Goal: Information Seeking & Learning: Compare options

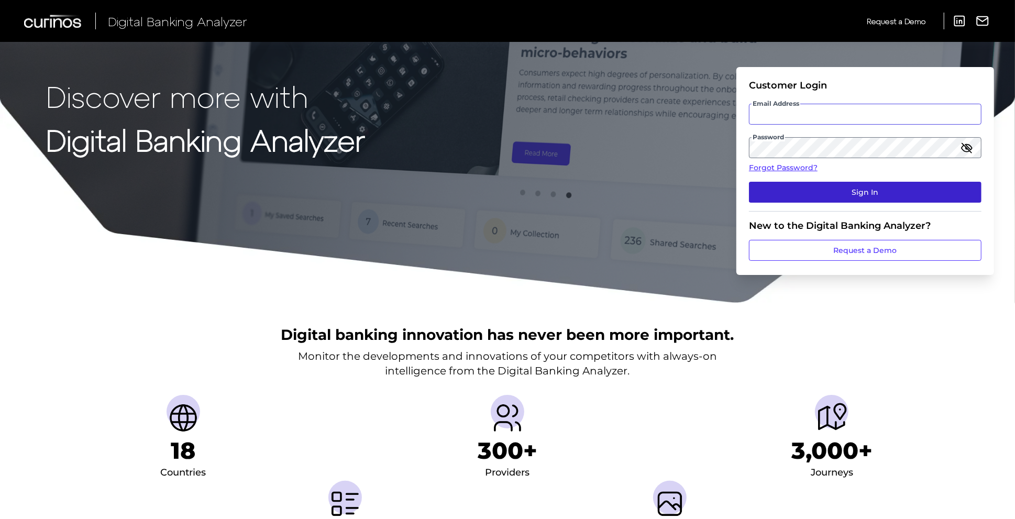
type input "Suraya.Randawa.demo@curinos.com"
drag, startPoint x: 923, startPoint y: 192, endPoint x: 928, endPoint y: 192, distance: 5.3
click at [923, 192] on button "Sign In" at bounding box center [865, 192] width 233 height 21
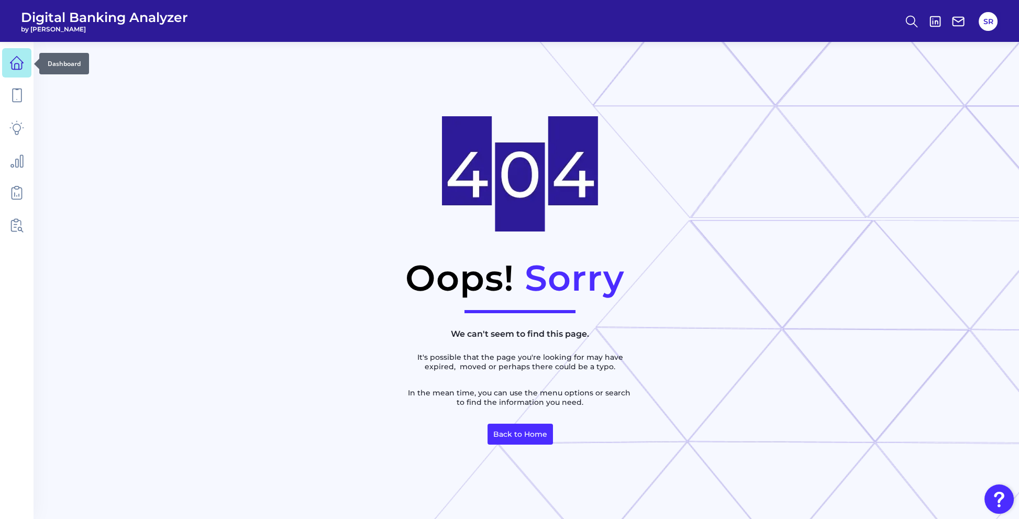
click at [8, 60] on link at bounding box center [16, 62] width 29 height 29
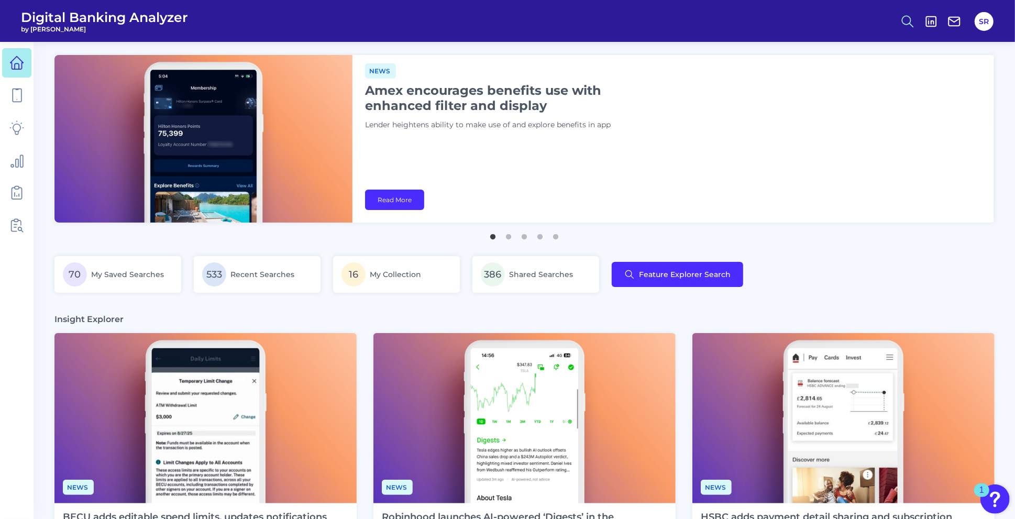
click at [905, 18] on icon at bounding box center [907, 21] width 15 height 15
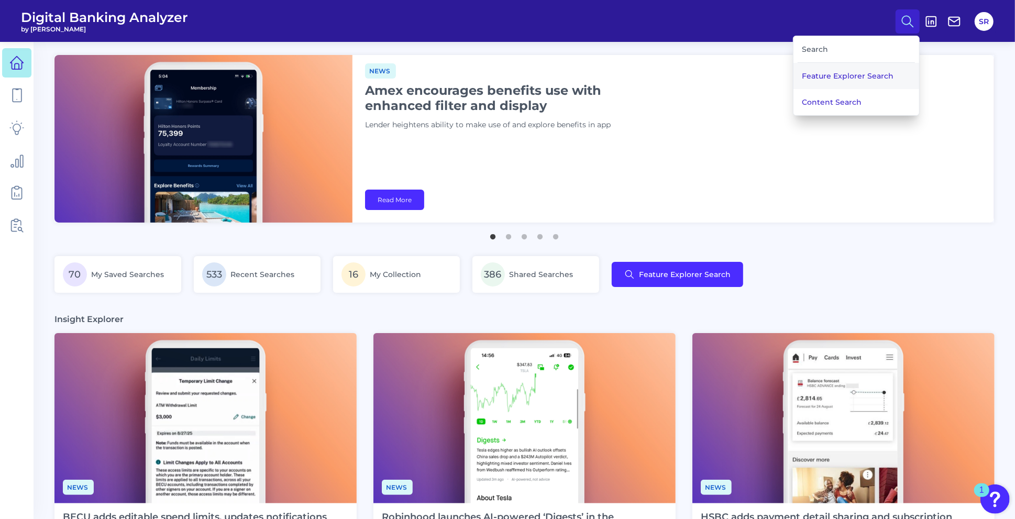
click at [859, 74] on button "Feature Explorer Search" at bounding box center [856, 76] width 126 height 26
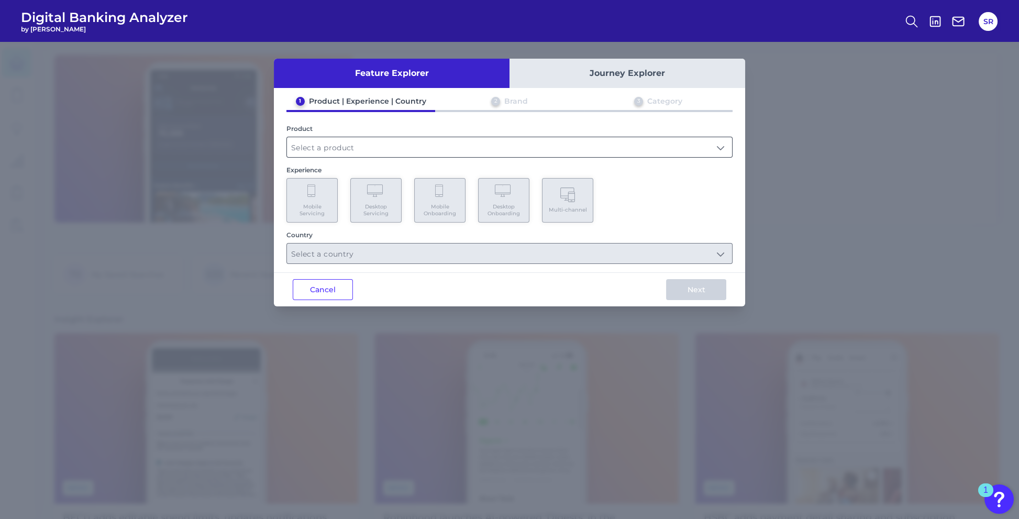
click at [382, 151] on input "text" at bounding box center [509, 147] width 445 height 20
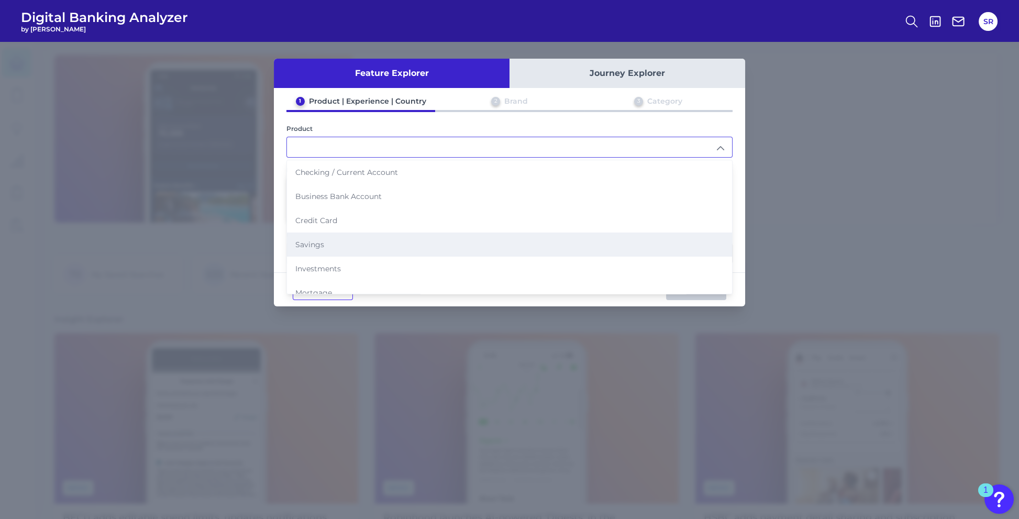
click at [339, 242] on li "Savings" at bounding box center [509, 245] width 445 height 24
type input "Savings"
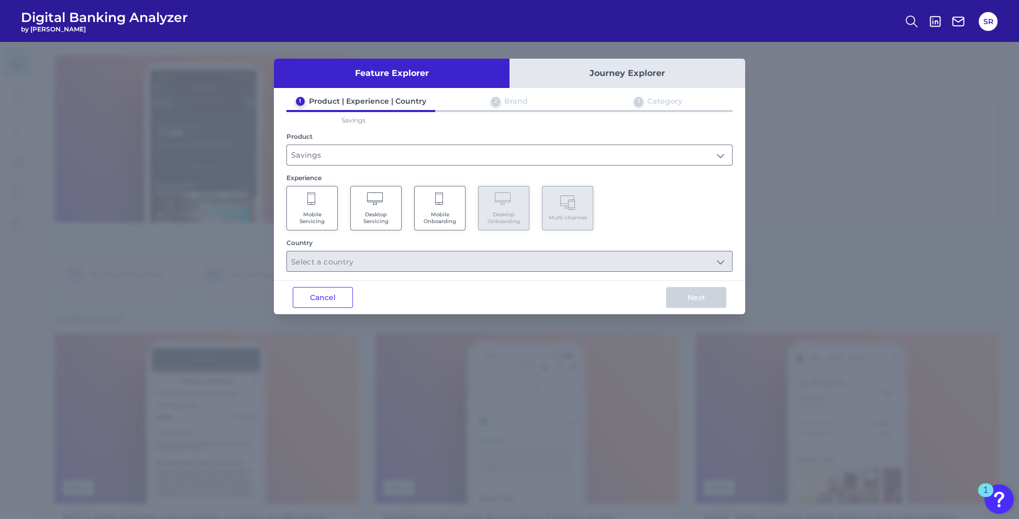
click at [454, 207] on Onboarding "Mobile Onboarding" at bounding box center [439, 208] width 51 height 45
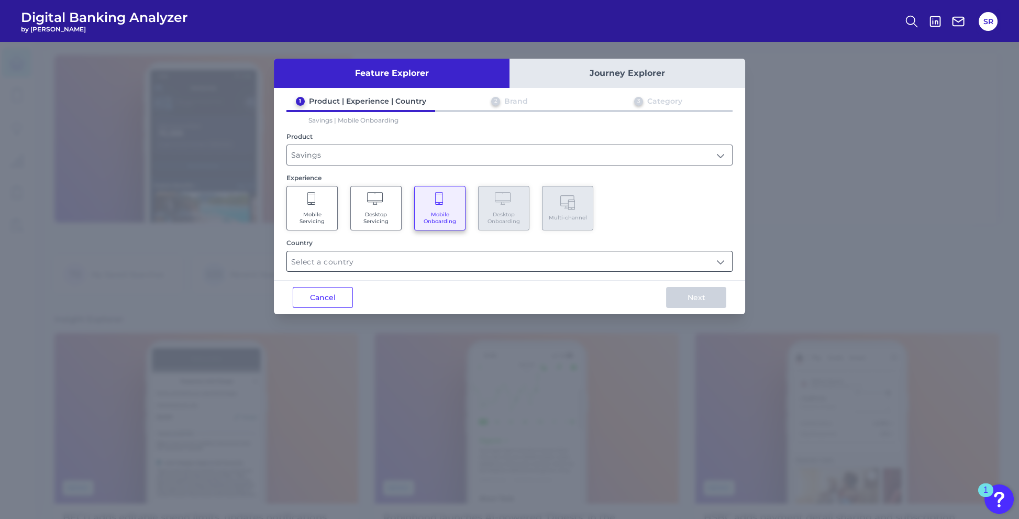
click at [576, 258] on input "text" at bounding box center [509, 261] width 445 height 20
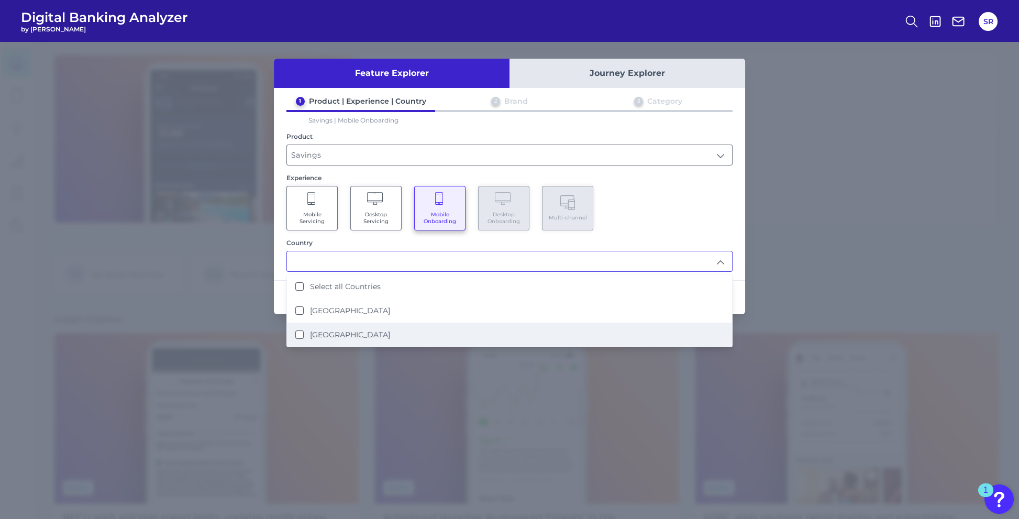
click at [328, 327] on li "United States" at bounding box center [509, 335] width 445 height 24
type input "United States"
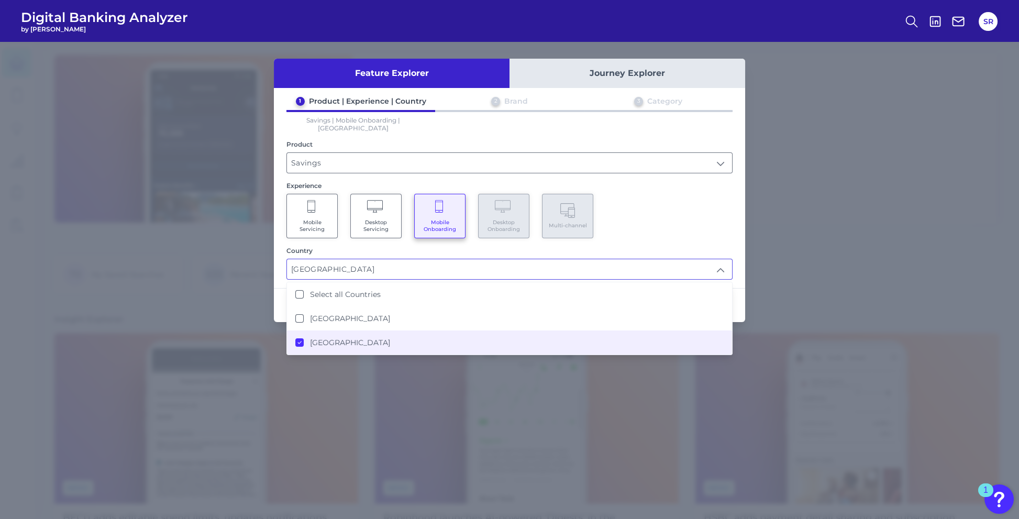
click at [738, 169] on div "1 Product | Experience | Country 2 Brand 3 Category Savings | Mobile Onboarding…" at bounding box center [509, 187] width 471 height 183
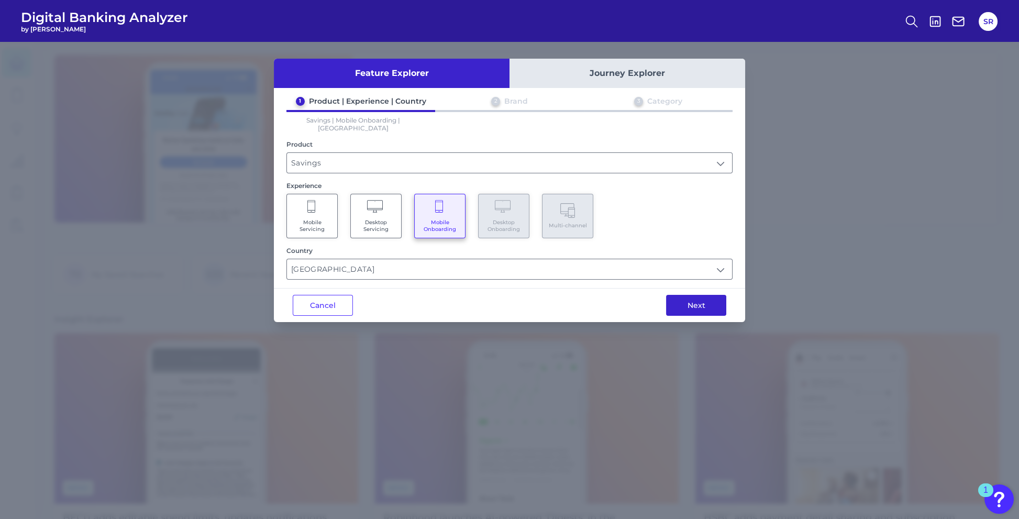
click at [695, 295] on button "Next" at bounding box center [696, 305] width 60 height 21
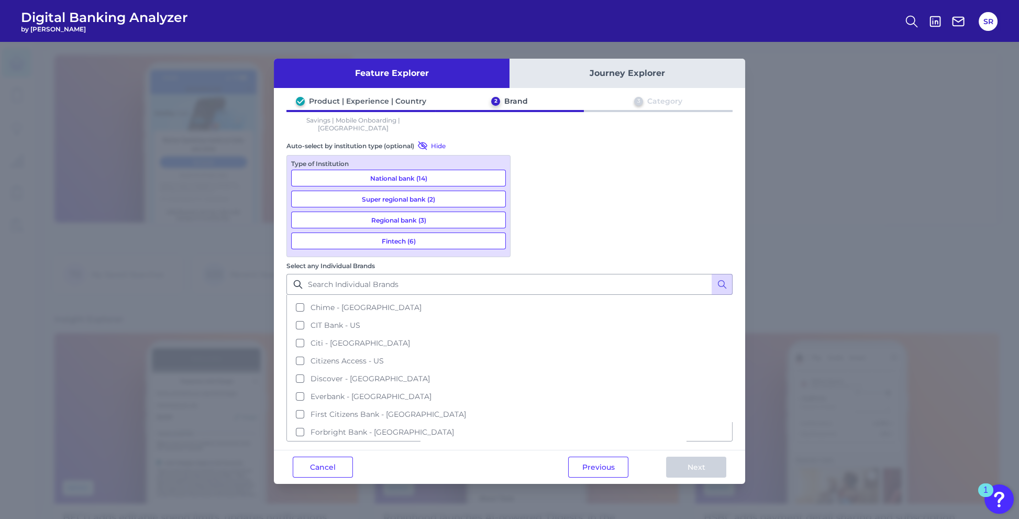
scroll to position [209, 0]
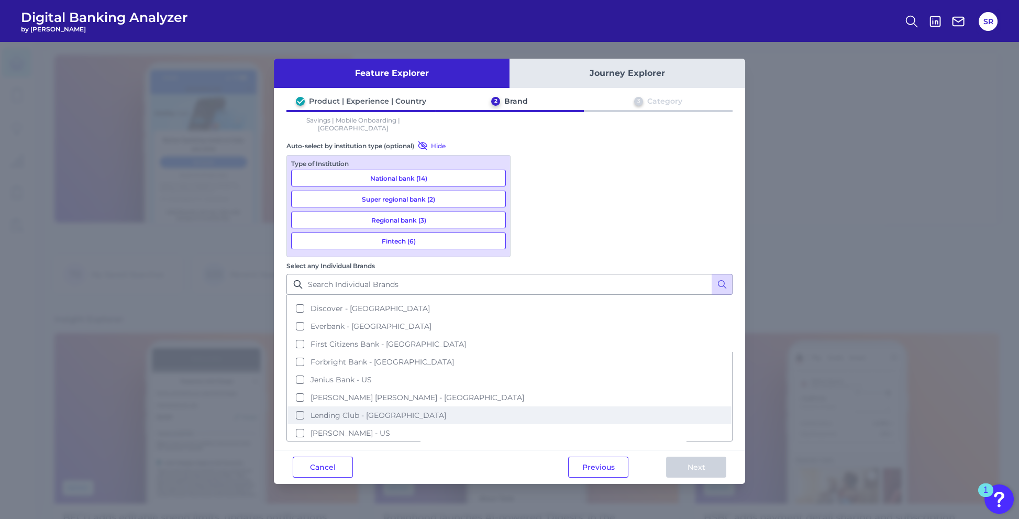
click at [446, 411] on span "Lending Club - US" at bounding box center [379, 415] width 136 height 9
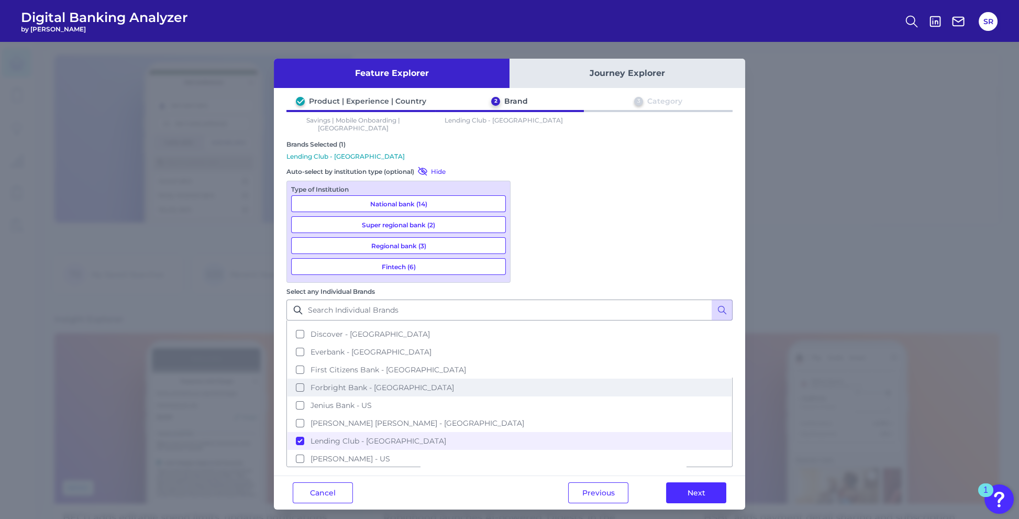
click at [454, 383] on span "Forbright Bank - US" at bounding box center [382, 387] width 143 height 9
click at [701, 482] on button "Next" at bounding box center [696, 492] width 60 height 21
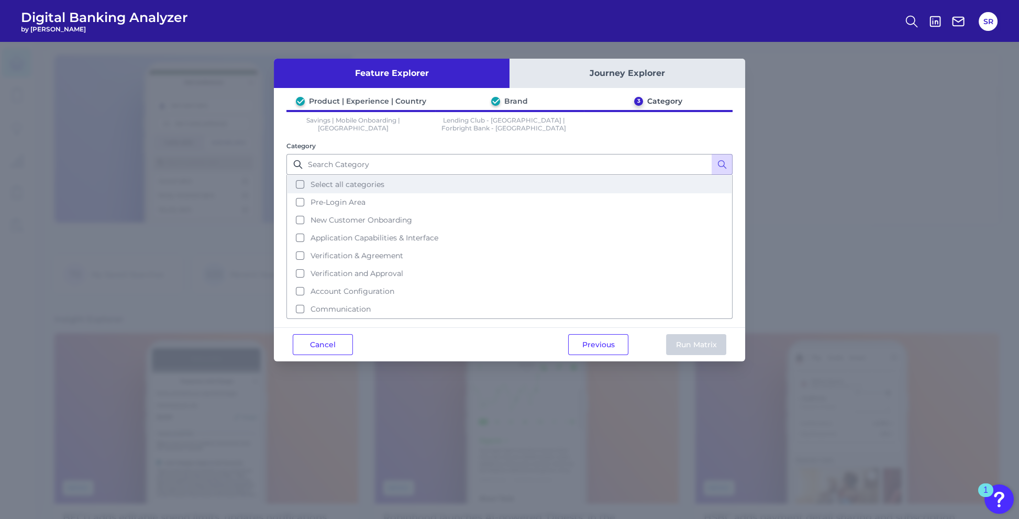
click at [300, 175] on button "Select all categories" at bounding box center [509, 184] width 444 height 18
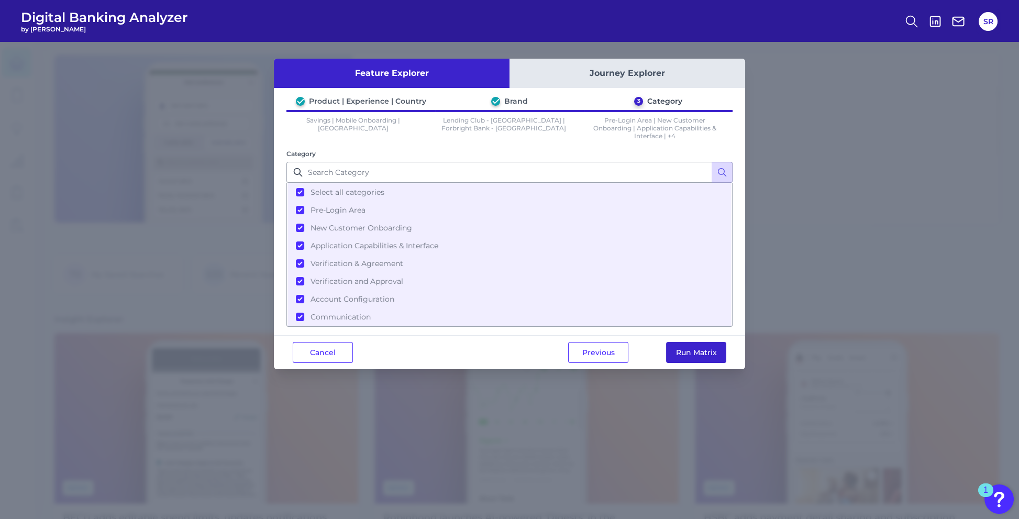
drag, startPoint x: 673, startPoint y: 350, endPoint x: 685, endPoint y: 341, distance: 14.6
click at [674, 350] on button "Run Matrix" at bounding box center [696, 352] width 60 height 21
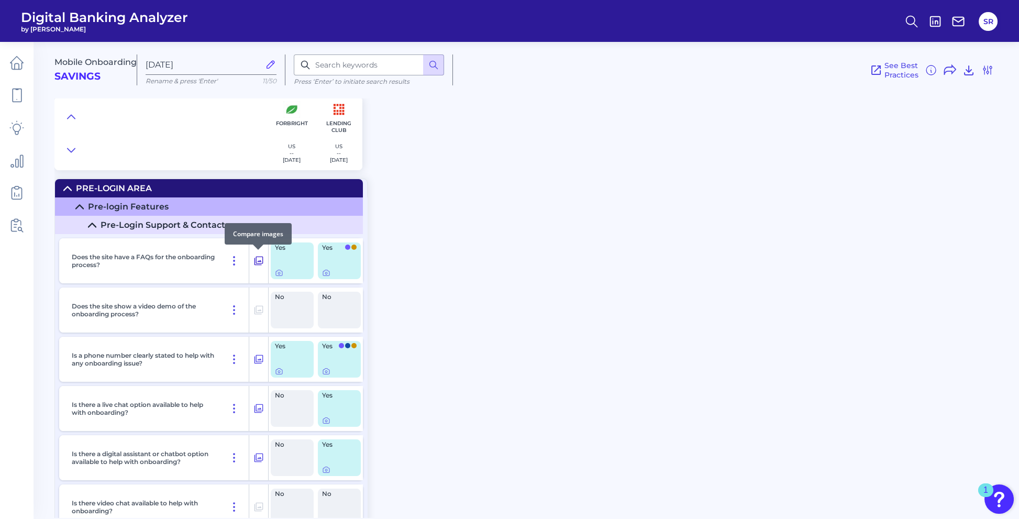
click at [258, 259] on icon at bounding box center [258, 261] width 10 height 13
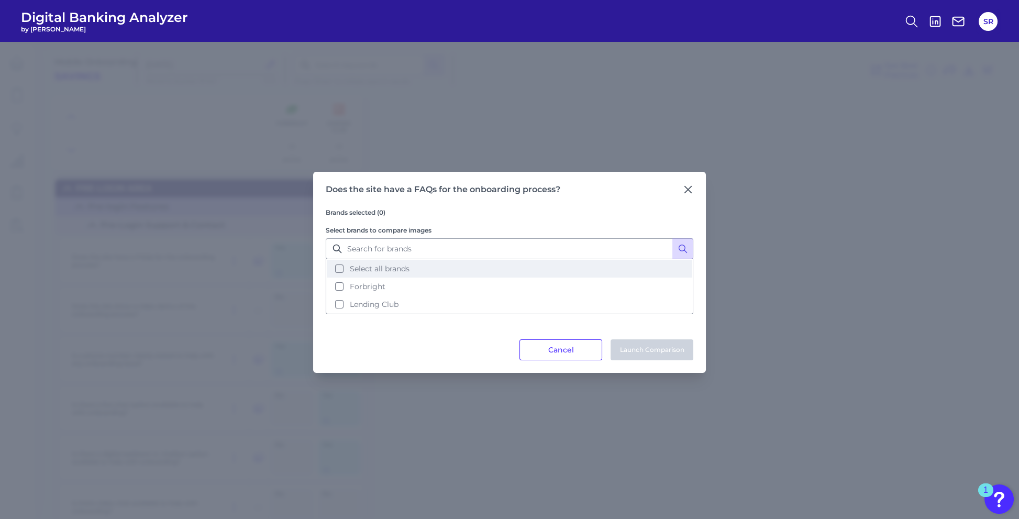
click at [340, 271] on button "Select all brands" at bounding box center [510, 269] width 366 height 18
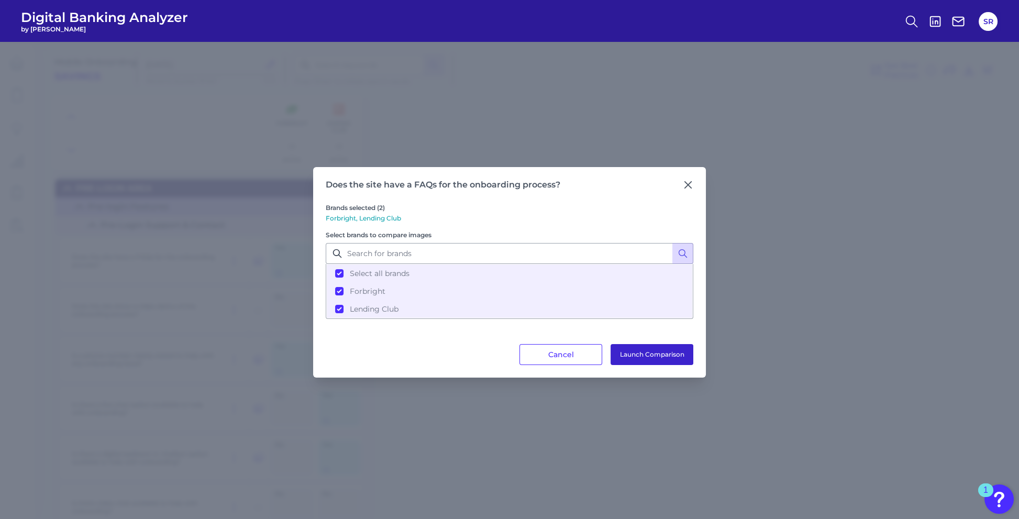
click at [649, 353] on button "Launch Comparison" at bounding box center [652, 354] width 83 height 21
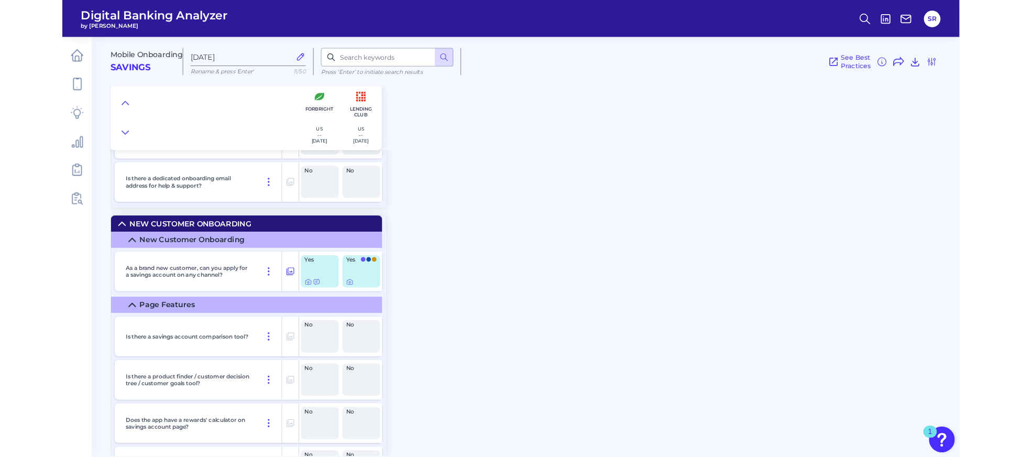
scroll to position [419, 0]
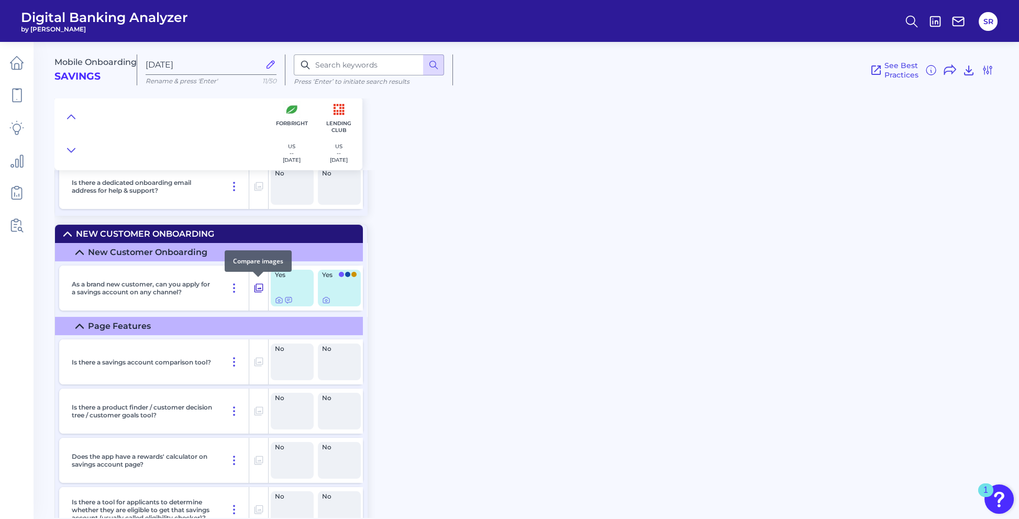
click at [260, 285] on icon at bounding box center [258, 288] width 10 height 13
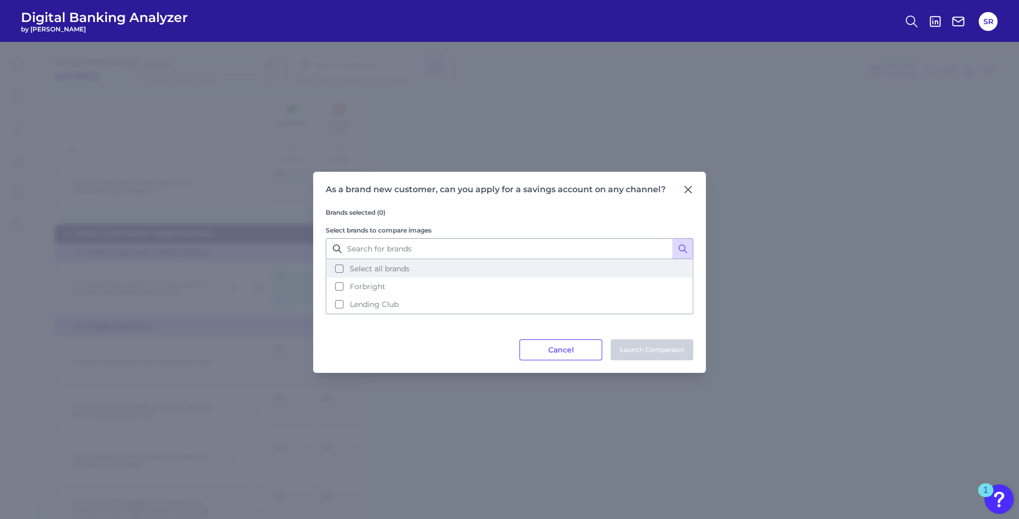
click at [336, 270] on button "Select all brands" at bounding box center [510, 269] width 366 height 18
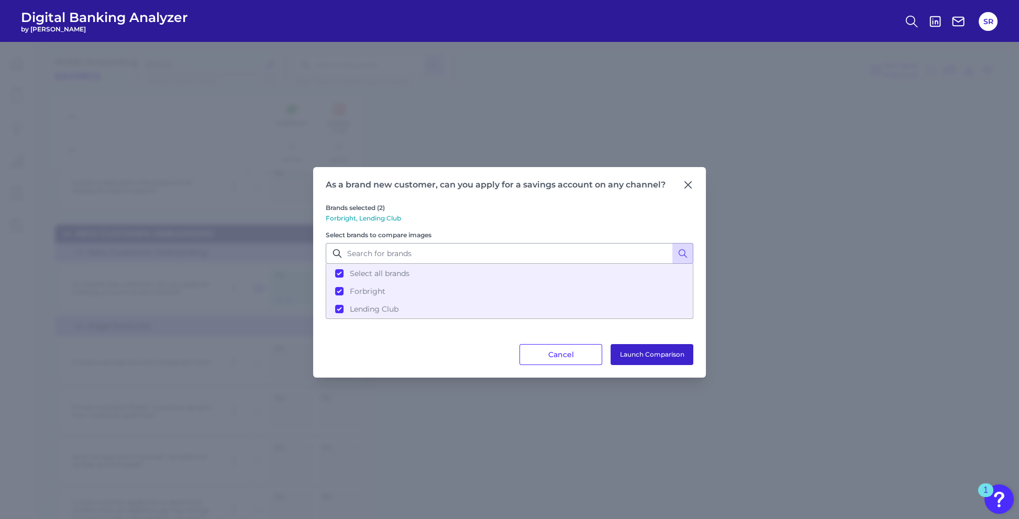
click at [637, 353] on button "Launch Comparison" at bounding box center [652, 354] width 83 height 21
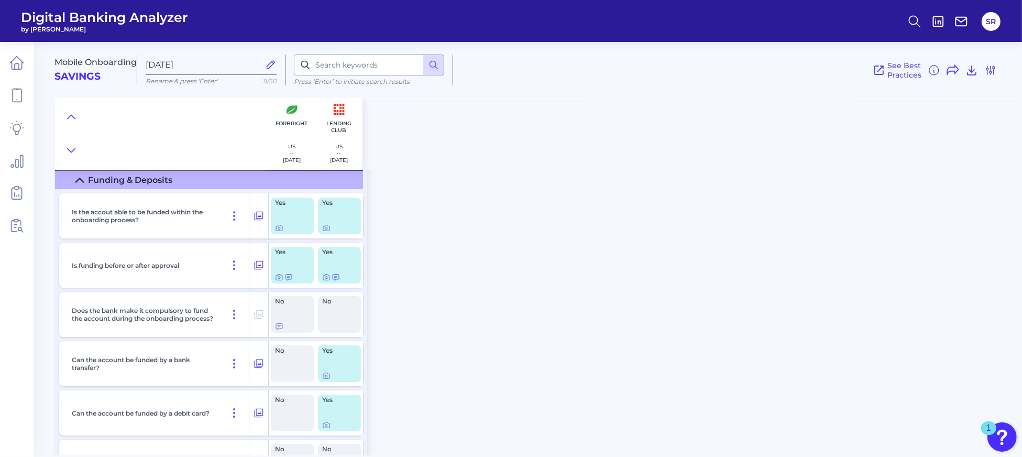
scroll to position [3910, 0]
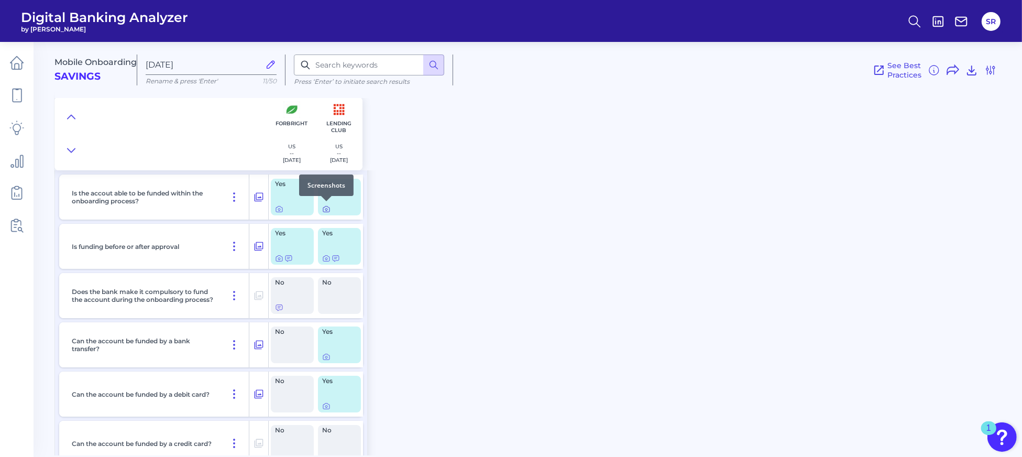
click at [329, 208] on icon at bounding box center [326, 209] width 6 height 6
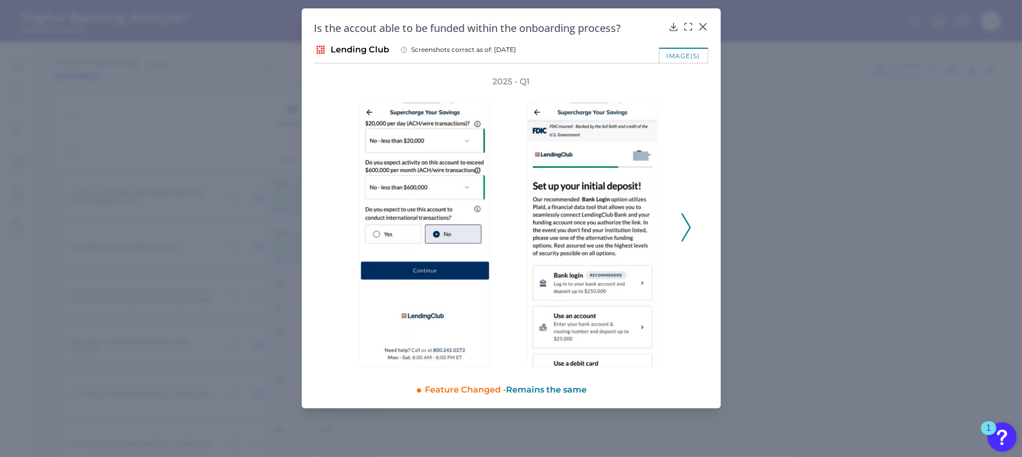
click at [689, 226] on polyline at bounding box center [686, 227] width 8 height 27
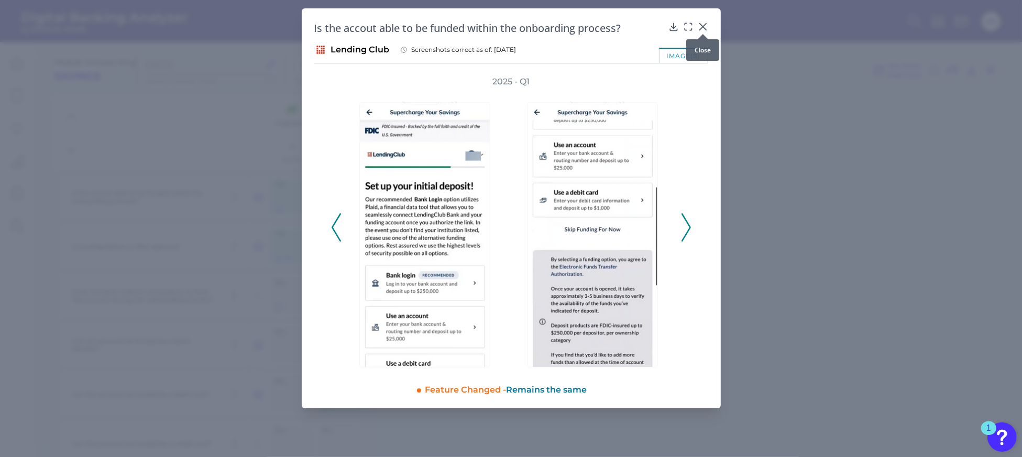
click at [701, 23] on icon at bounding box center [703, 26] width 10 height 10
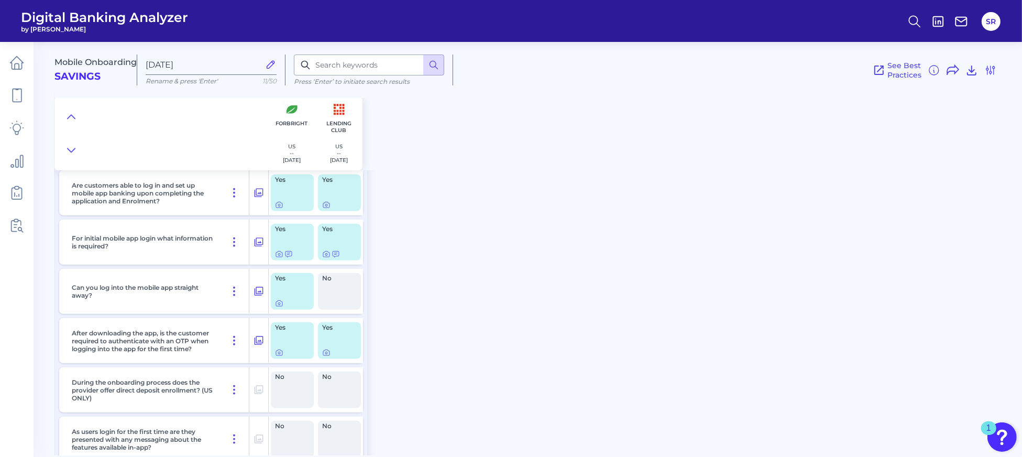
scroll to position [5097, 0]
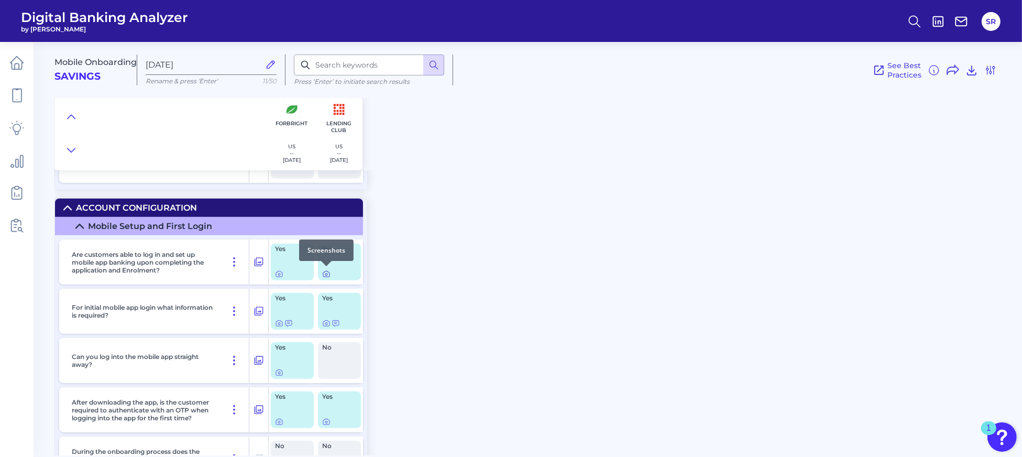
click at [329, 273] on icon at bounding box center [326, 274] width 6 height 6
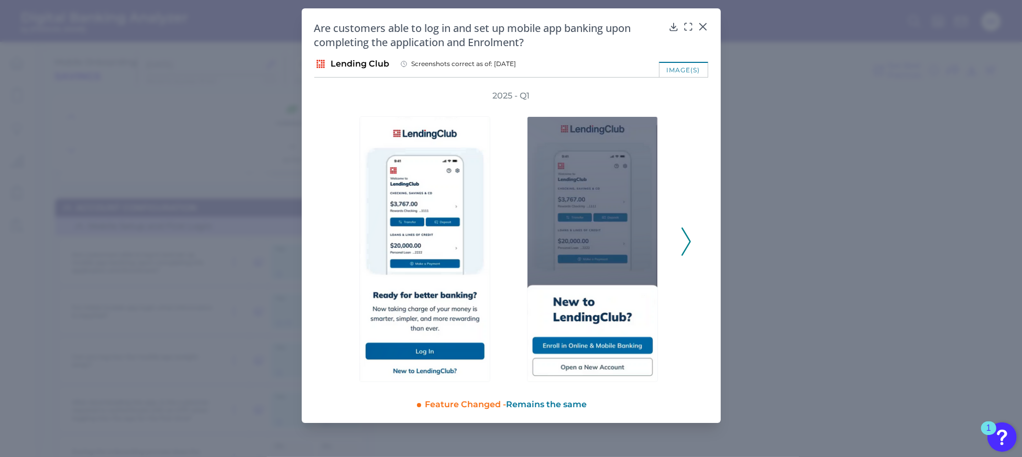
click at [686, 244] on icon at bounding box center [685, 241] width 9 height 28
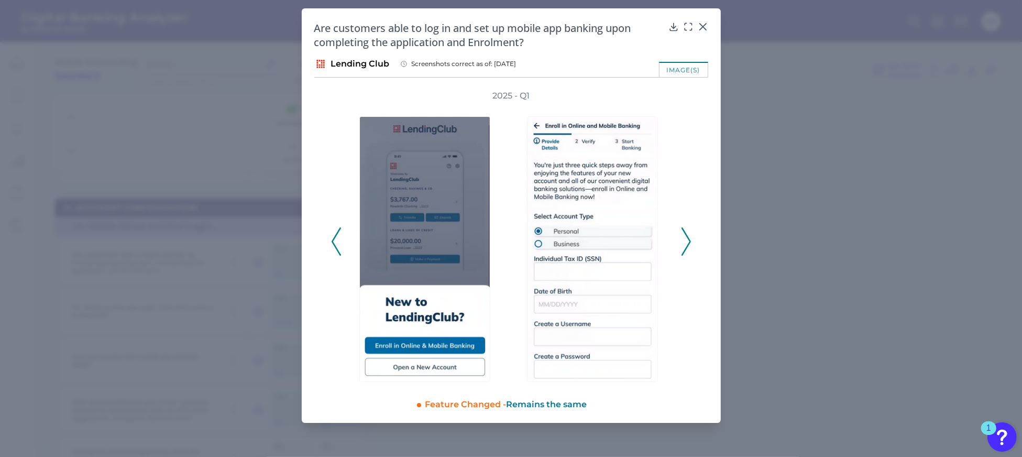
click at [686, 244] on icon at bounding box center [685, 241] width 9 height 28
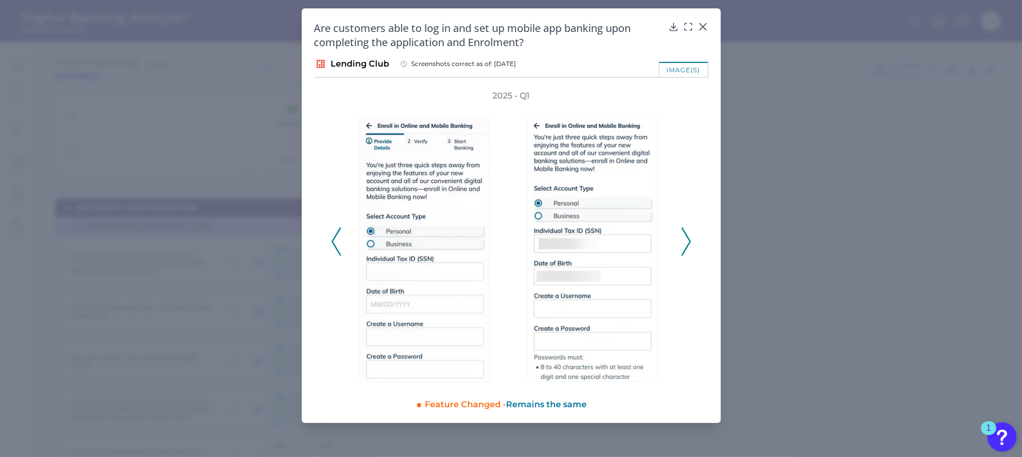
click at [686, 244] on icon at bounding box center [685, 241] width 9 height 28
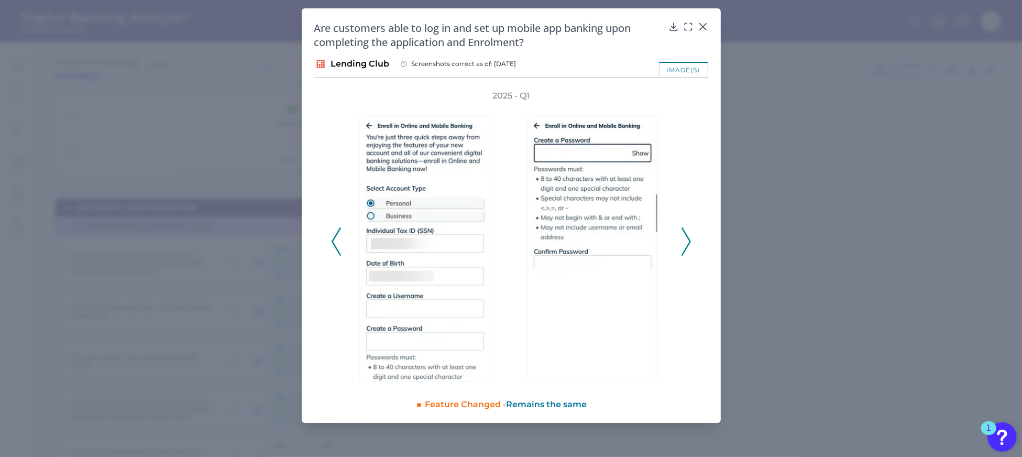
click at [686, 244] on icon at bounding box center [685, 241] width 9 height 28
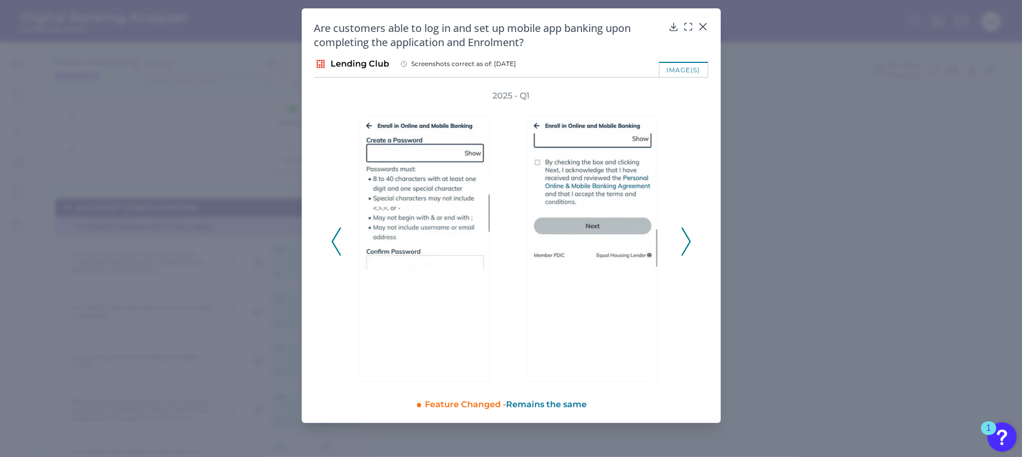
click at [686, 244] on icon at bounding box center [685, 241] width 9 height 28
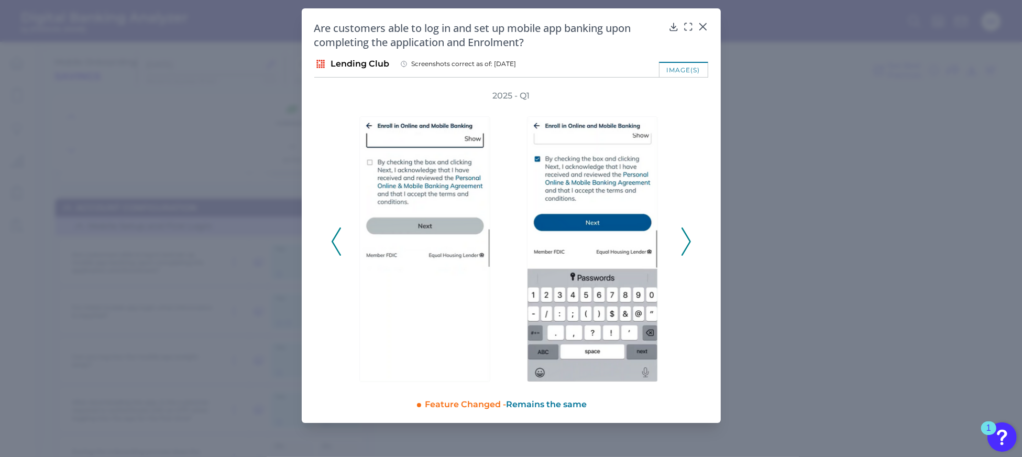
click at [686, 244] on icon at bounding box center [685, 241] width 9 height 28
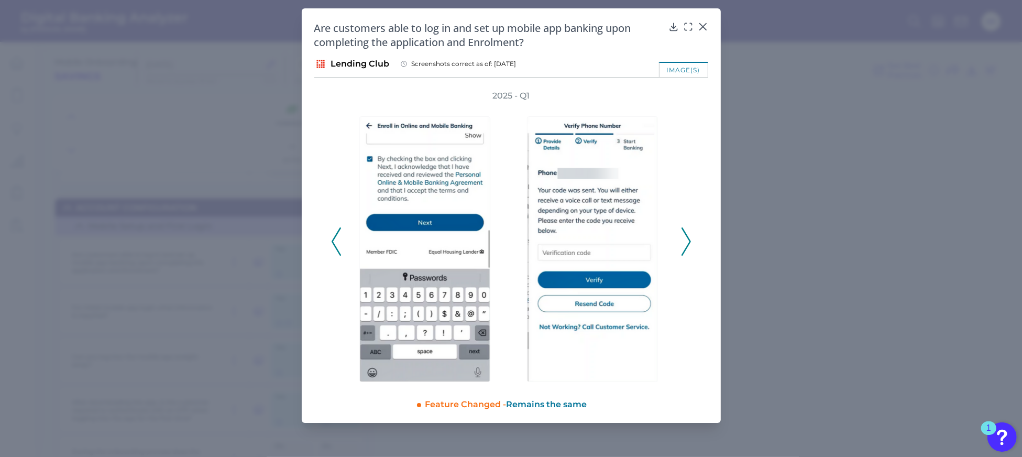
click at [686, 244] on icon at bounding box center [685, 241] width 9 height 28
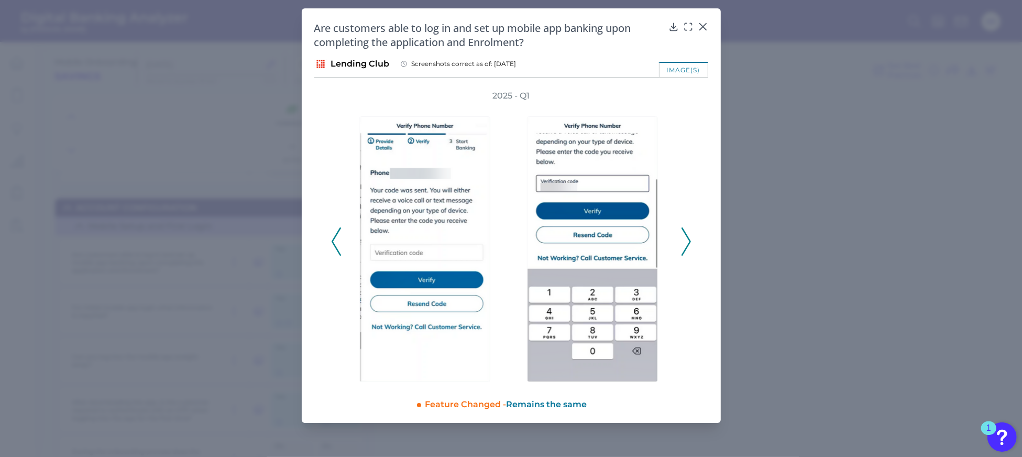
click at [686, 244] on icon at bounding box center [685, 241] width 9 height 28
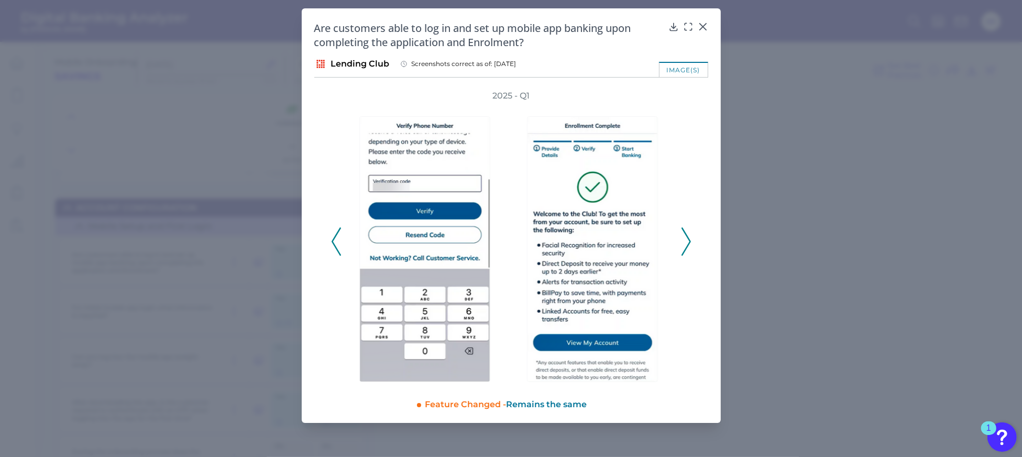
click at [686, 244] on icon at bounding box center [685, 241] width 9 height 28
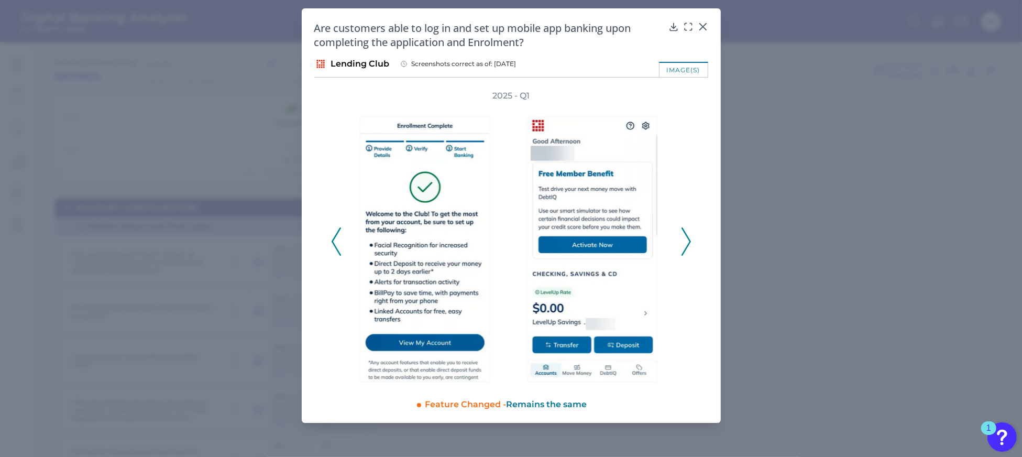
click at [686, 244] on icon at bounding box center [685, 241] width 9 height 28
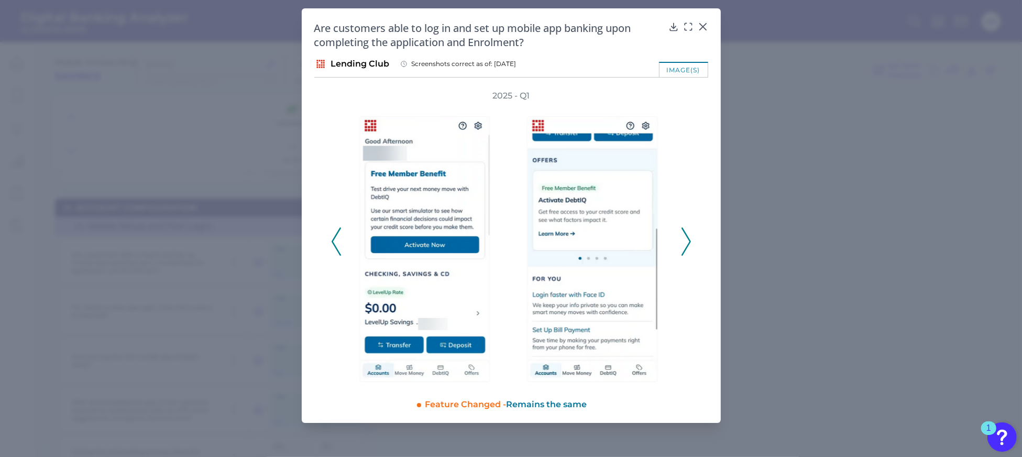
click at [686, 244] on icon at bounding box center [685, 241] width 9 height 28
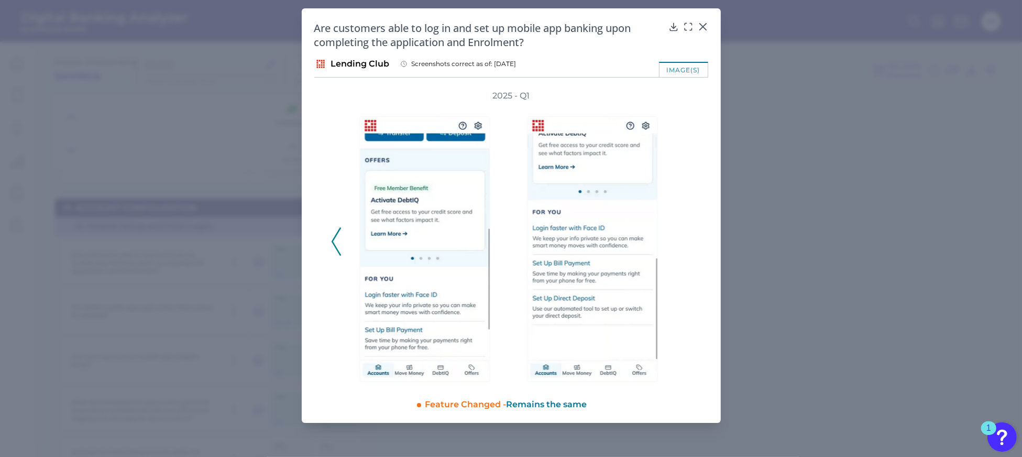
click at [686, 244] on div "2025 - Q1" at bounding box center [511, 236] width 360 height 292
click at [335, 241] on icon at bounding box center [335, 241] width 9 height 28
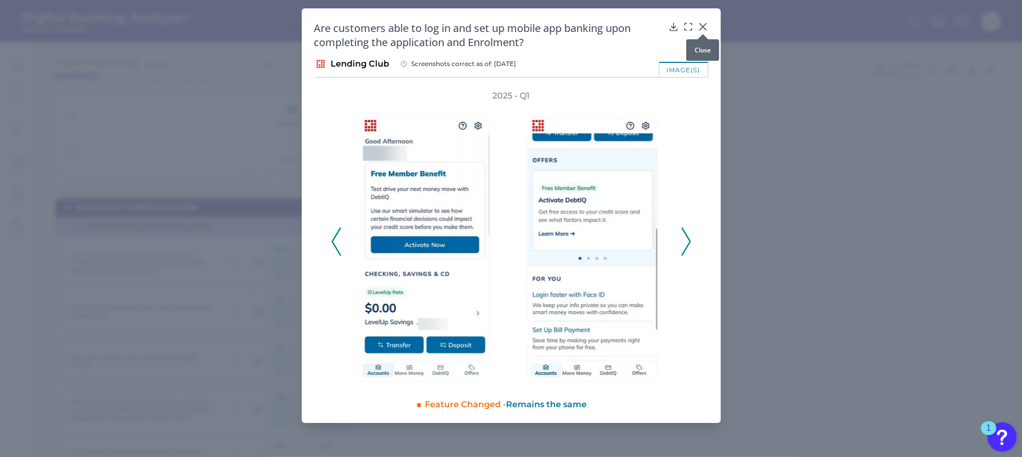
click at [705, 25] on icon at bounding box center [703, 26] width 10 height 10
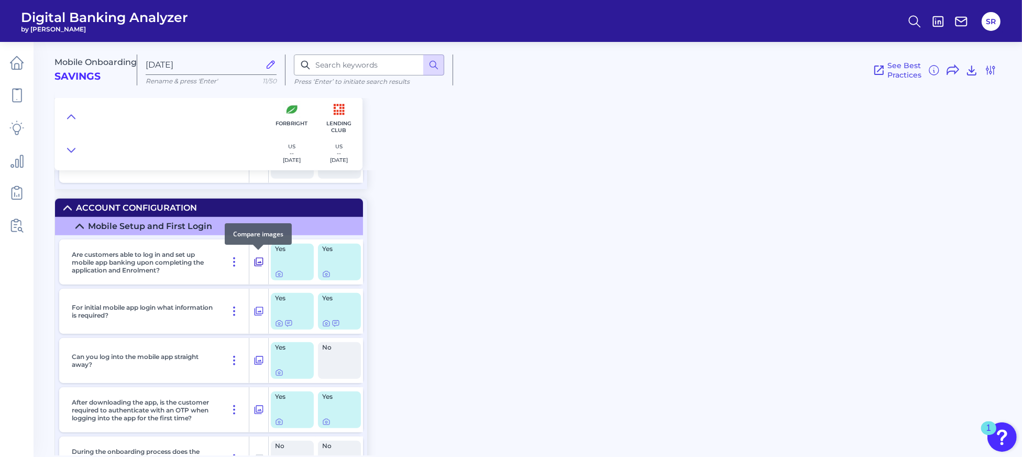
click at [261, 259] on icon at bounding box center [258, 262] width 10 height 13
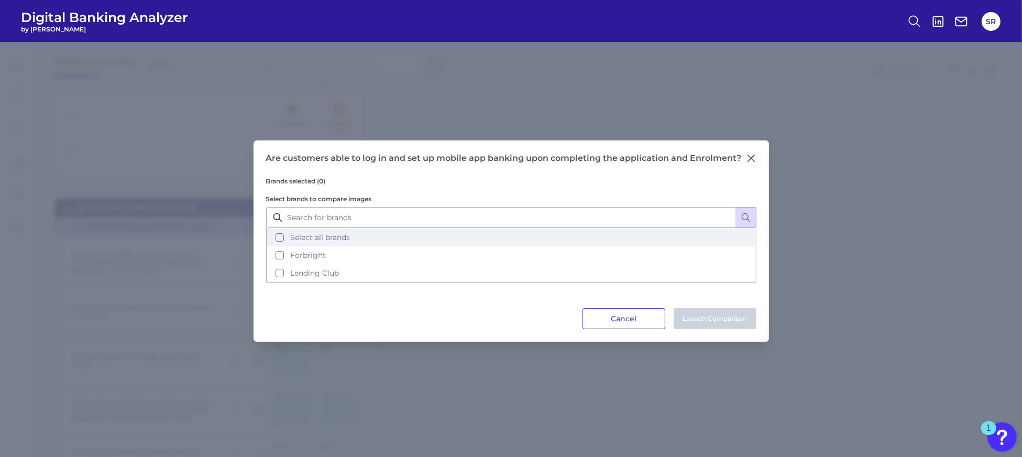
click at [281, 237] on button "Select all brands" at bounding box center [511, 237] width 488 height 18
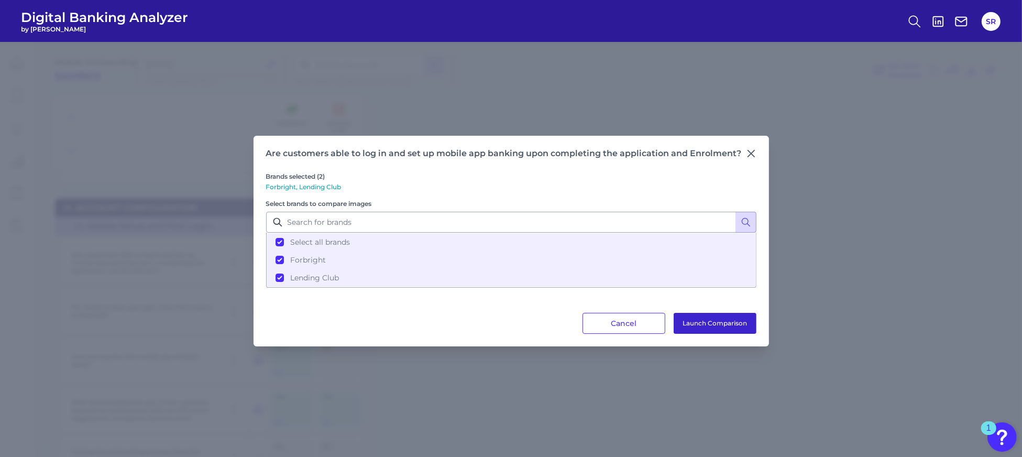
click at [728, 322] on button "Launch Comparison" at bounding box center [714, 323] width 83 height 21
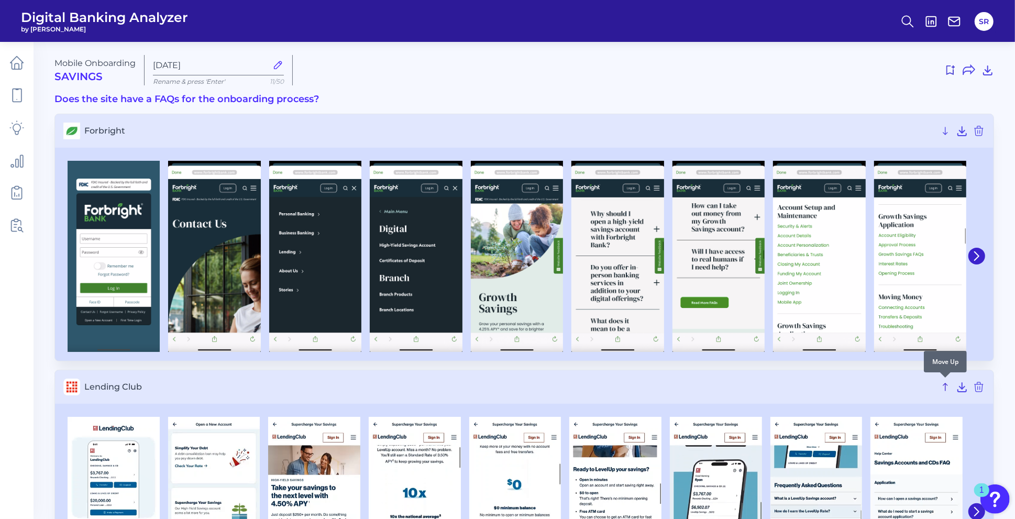
click at [943, 385] on icon at bounding box center [945, 387] width 13 height 13
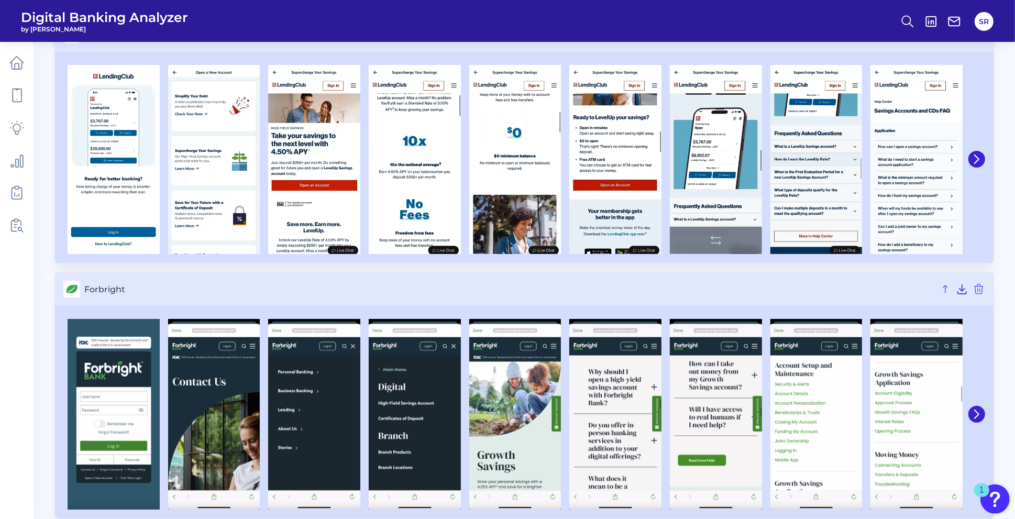
scroll to position [110, 0]
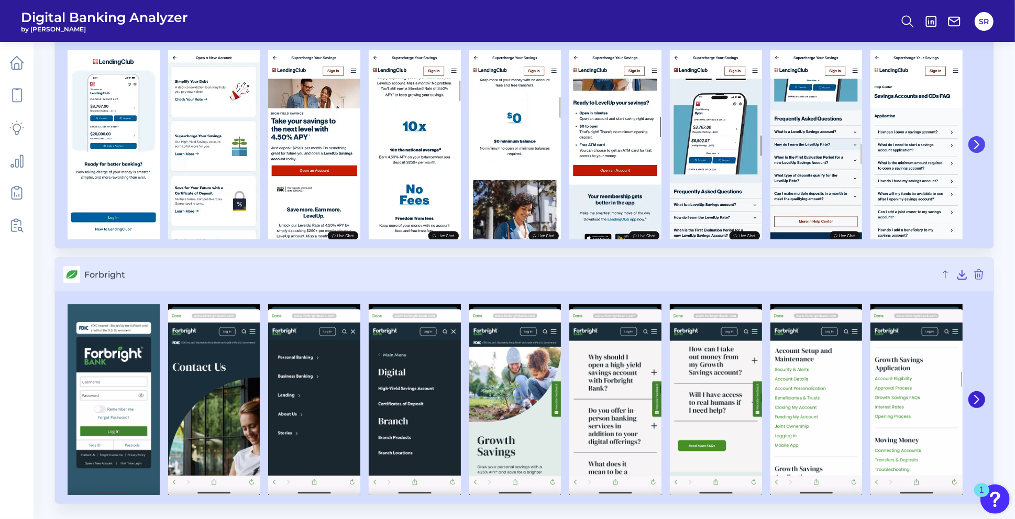
click at [980, 147] on icon at bounding box center [976, 144] width 9 height 9
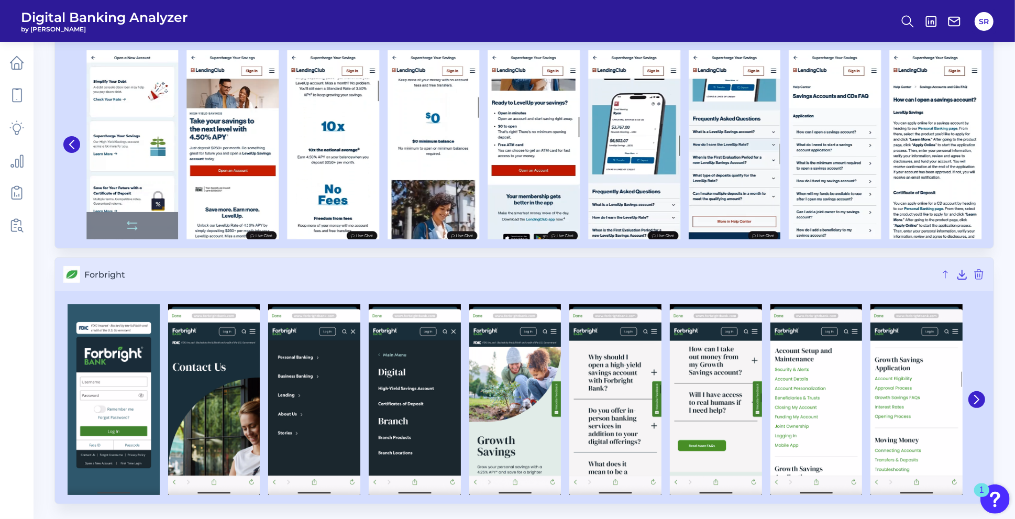
click at [74, 142] on icon at bounding box center [71, 144] width 9 height 9
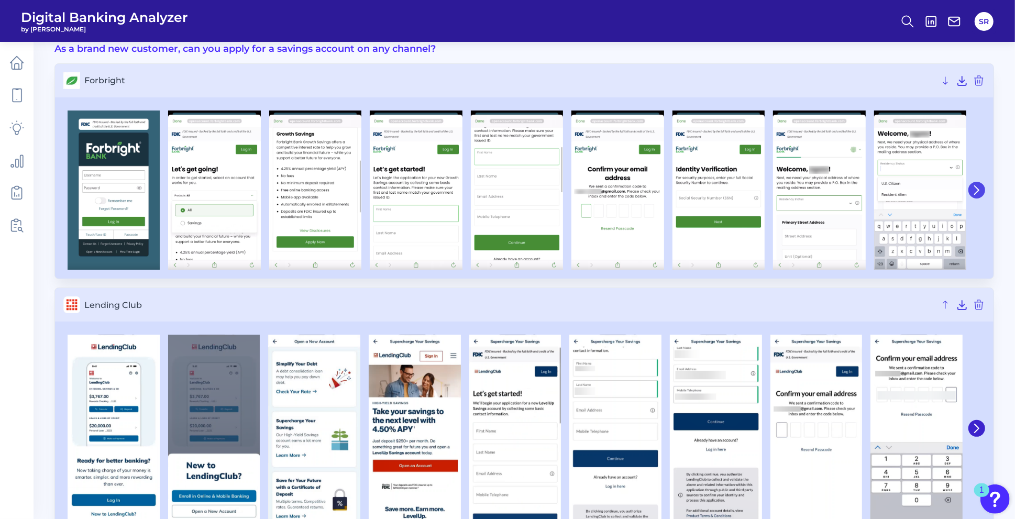
scroll to position [70, 0]
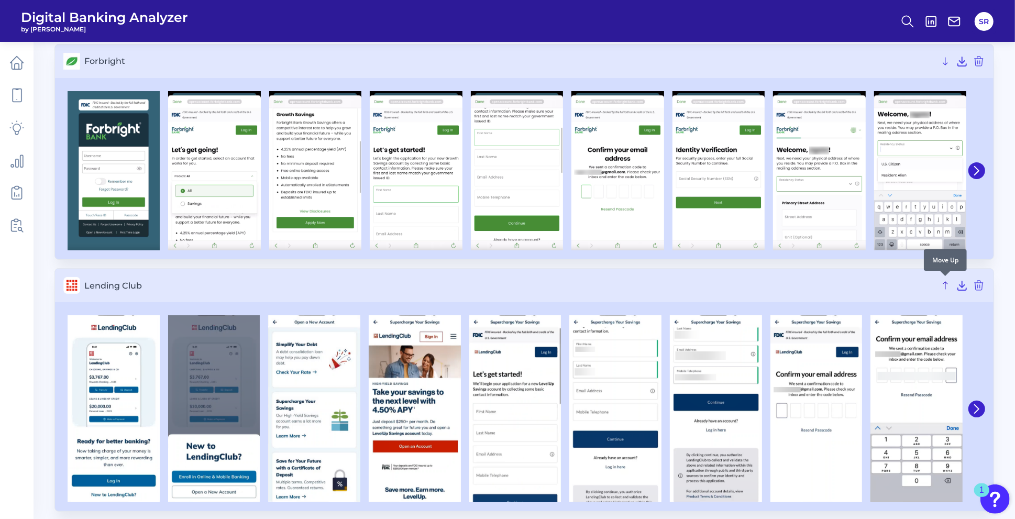
click at [943, 284] on icon at bounding box center [945, 285] width 13 height 13
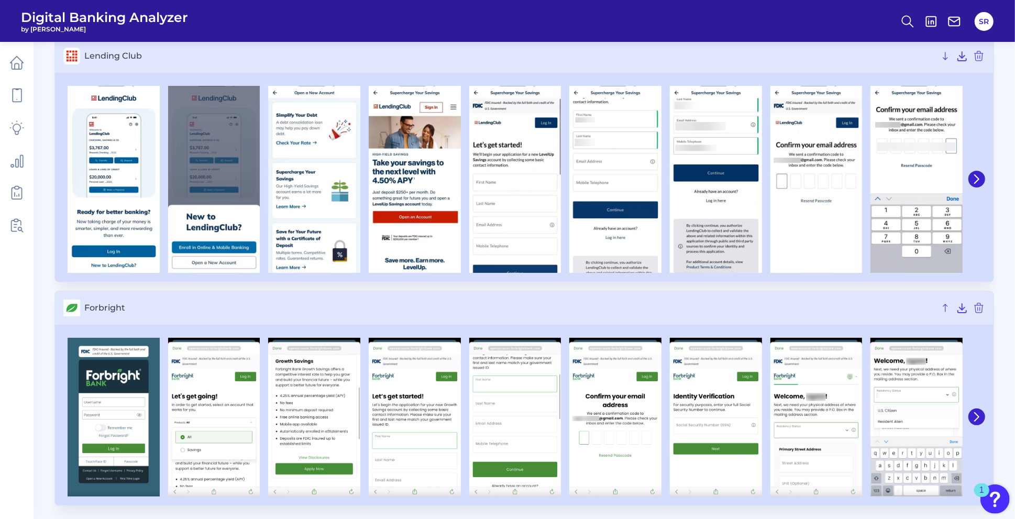
scroll to position [76, 0]
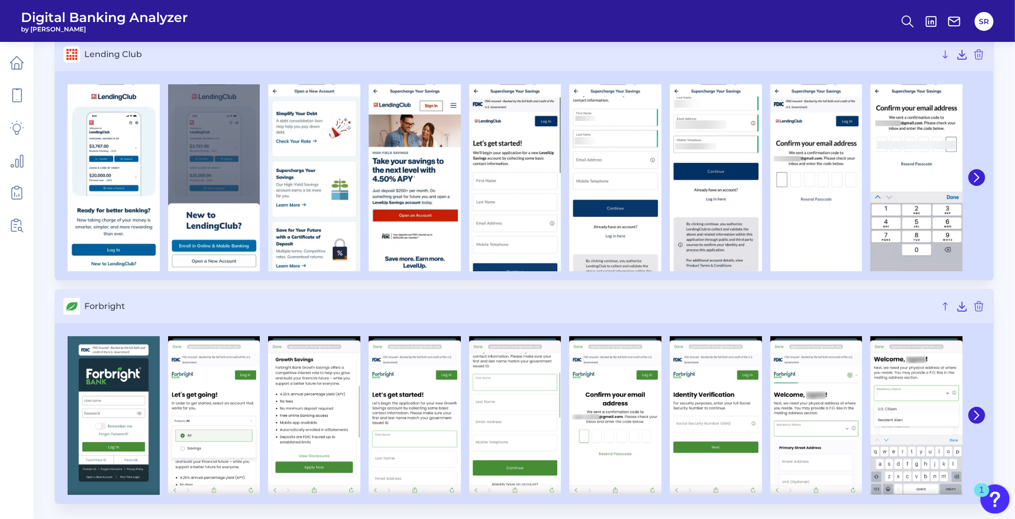
click at [1010, 385] on main "Mobile Onboarding Savings Sep 17 2025 Rename & press 'Enter' 11/50 As a brand n…" at bounding box center [507, 222] width 1015 height 596
click at [995, 216] on main "Mobile Onboarding Savings Sep 17 2025 Rename & press 'Enter' 11/50 As a brand n…" at bounding box center [507, 222] width 1015 height 596
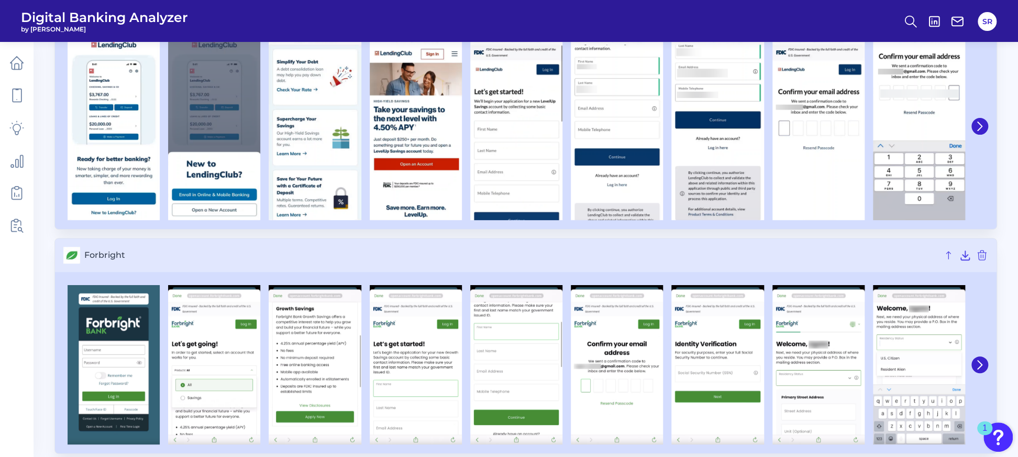
scroll to position [127, 0]
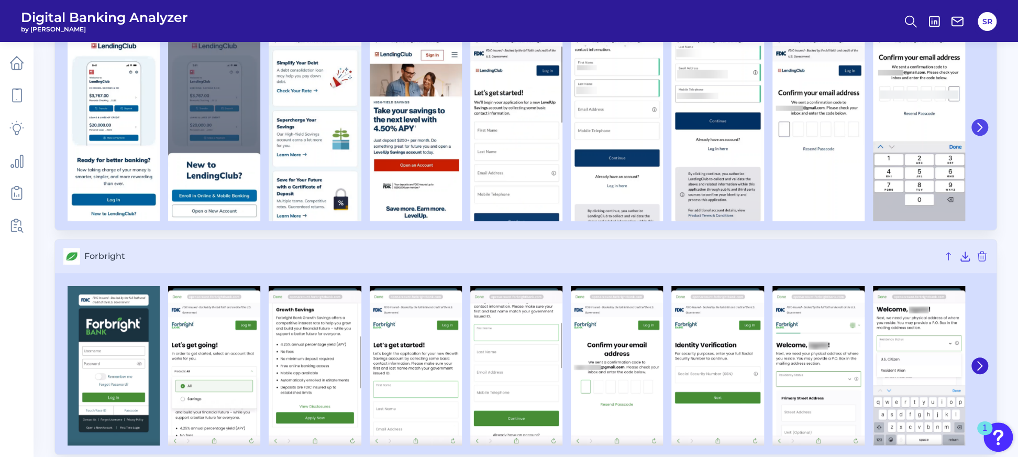
click at [982, 127] on icon at bounding box center [980, 127] width 4 height 8
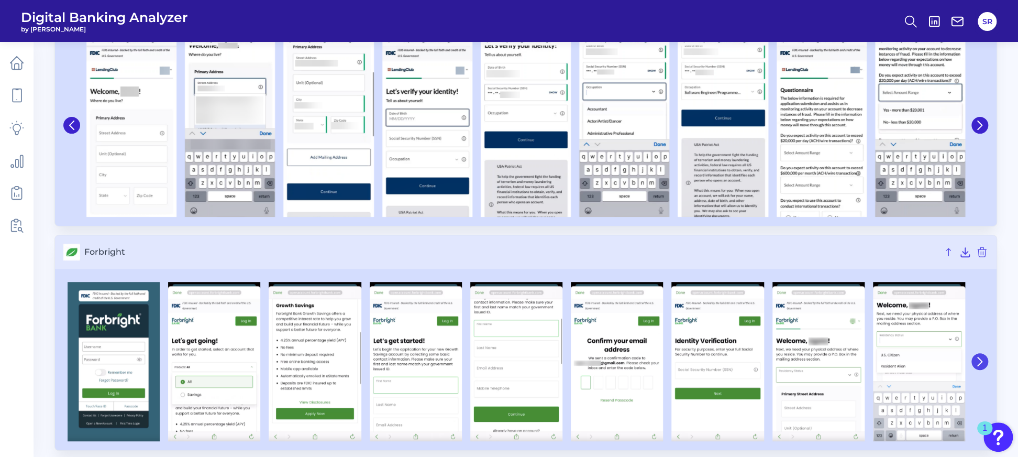
click at [982, 357] on icon at bounding box center [979, 361] width 9 height 9
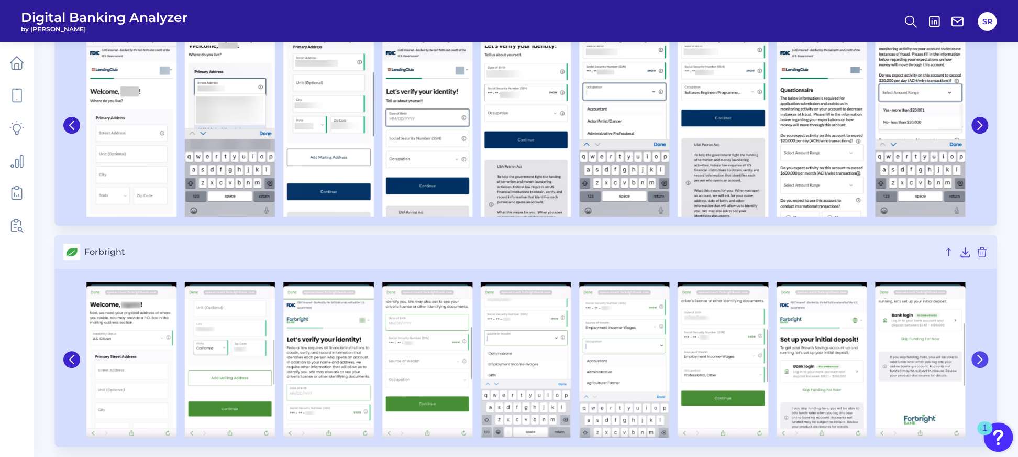
click at [980, 360] on icon at bounding box center [980, 359] width 4 height 8
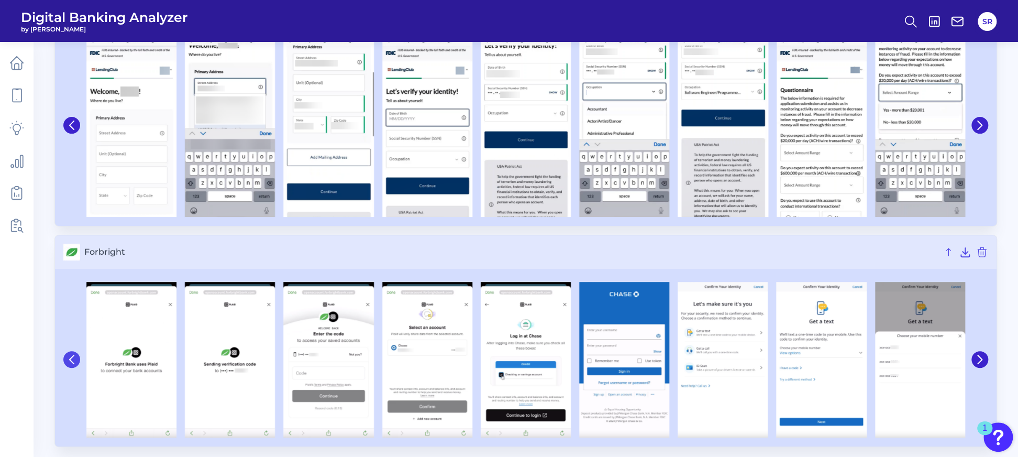
click at [67, 359] on button at bounding box center [71, 359] width 17 height 17
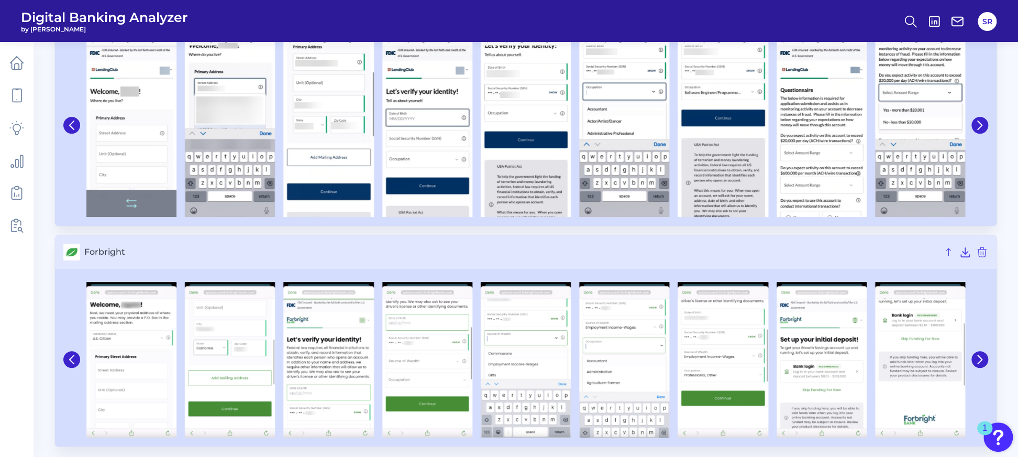
scroll to position [57, 0]
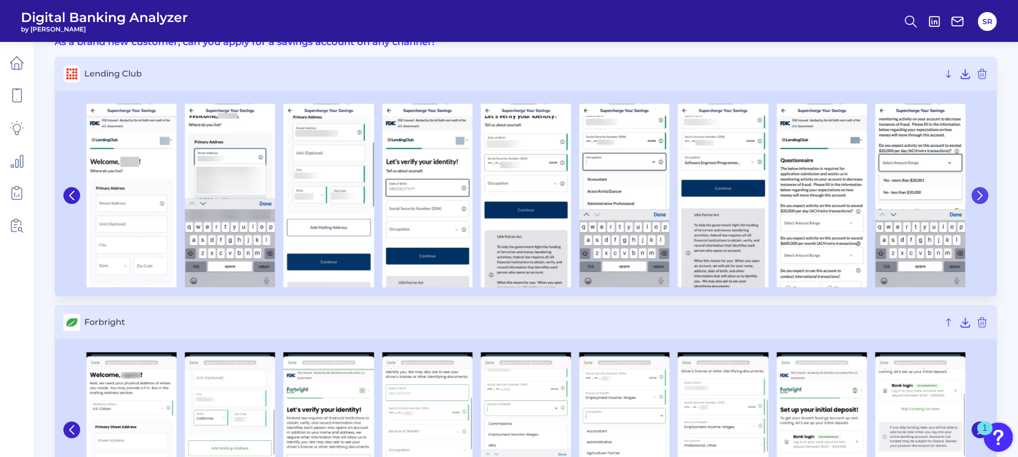
click at [977, 194] on icon at bounding box center [979, 195] width 9 height 9
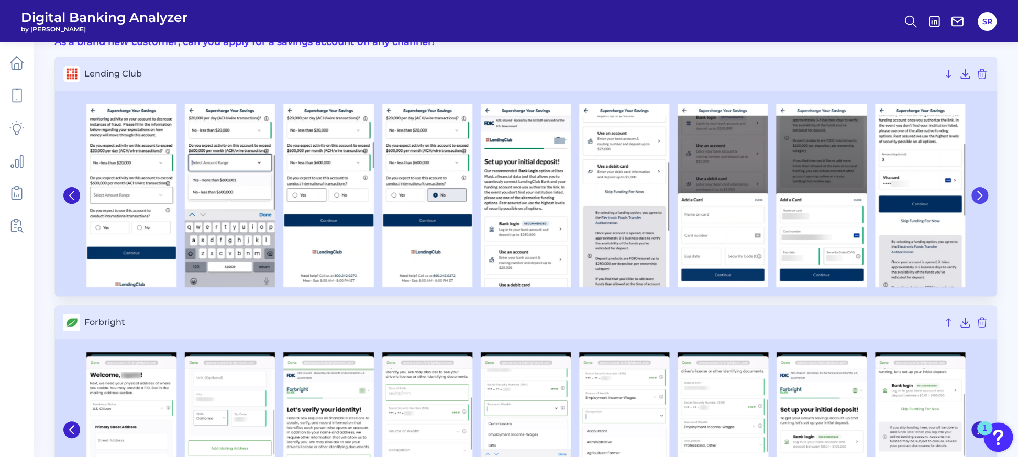
click at [977, 194] on icon at bounding box center [979, 195] width 9 height 9
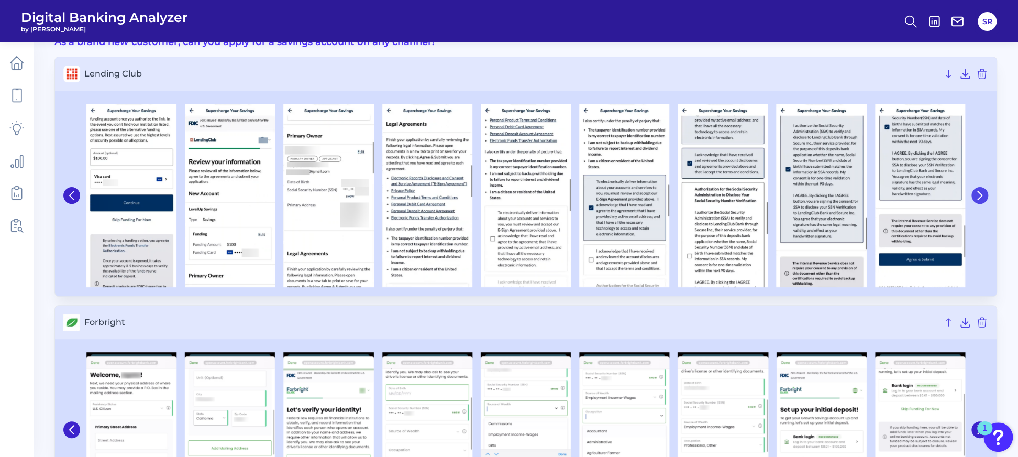
click at [978, 193] on icon at bounding box center [979, 195] width 9 height 9
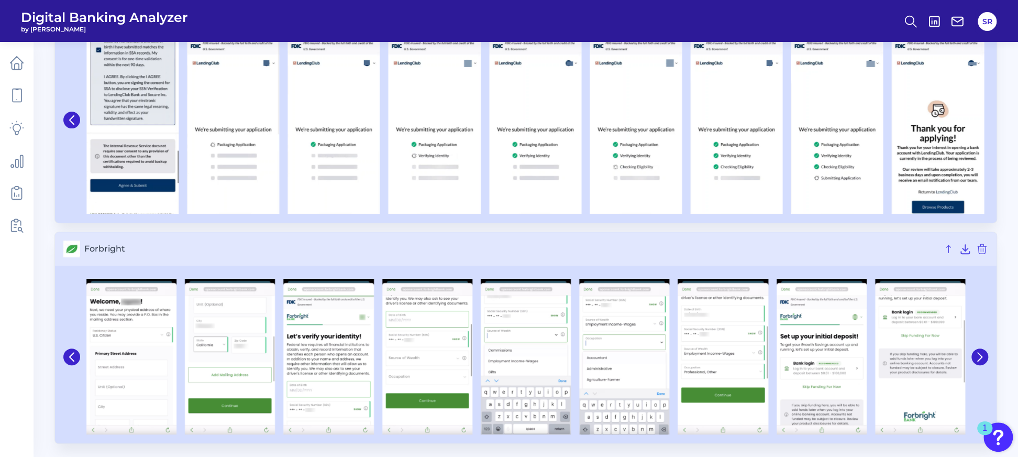
scroll to position [136, 0]
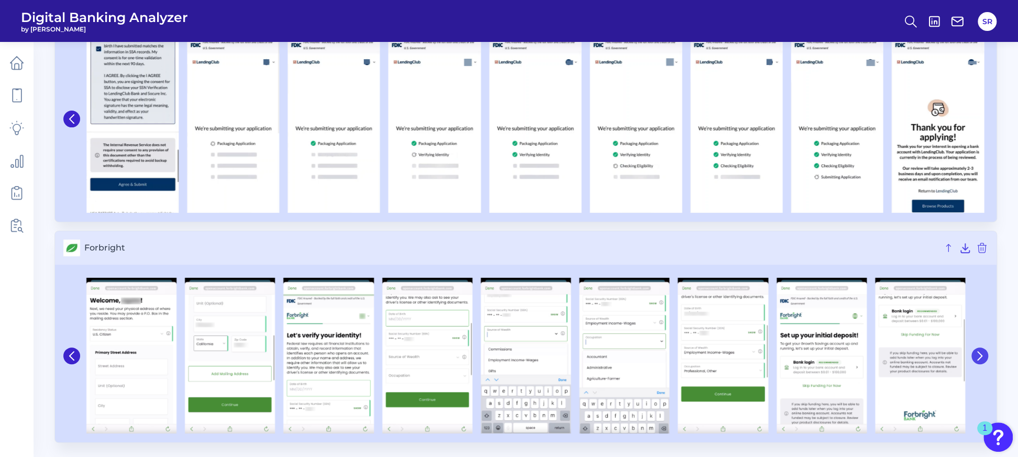
click at [978, 355] on icon at bounding box center [979, 355] width 9 height 9
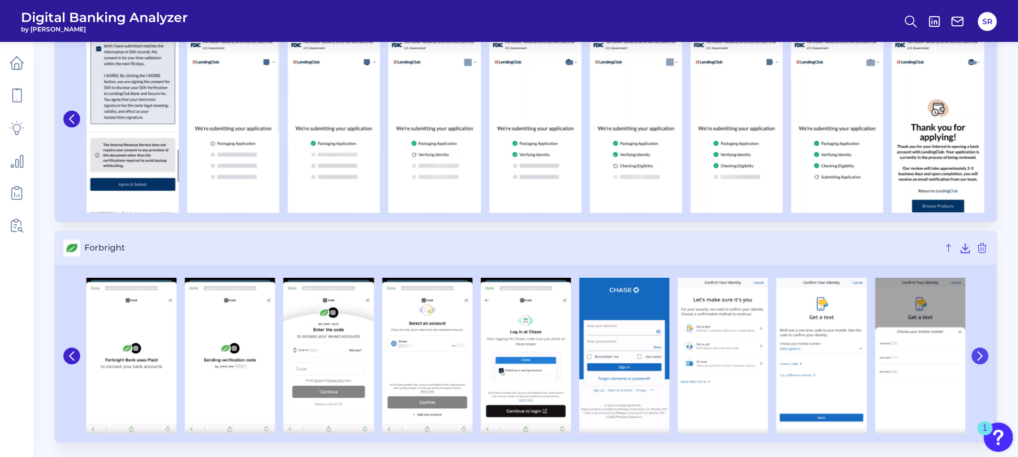
click at [978, 355] on icon at bounding box center [979, 355] width 9 height 9
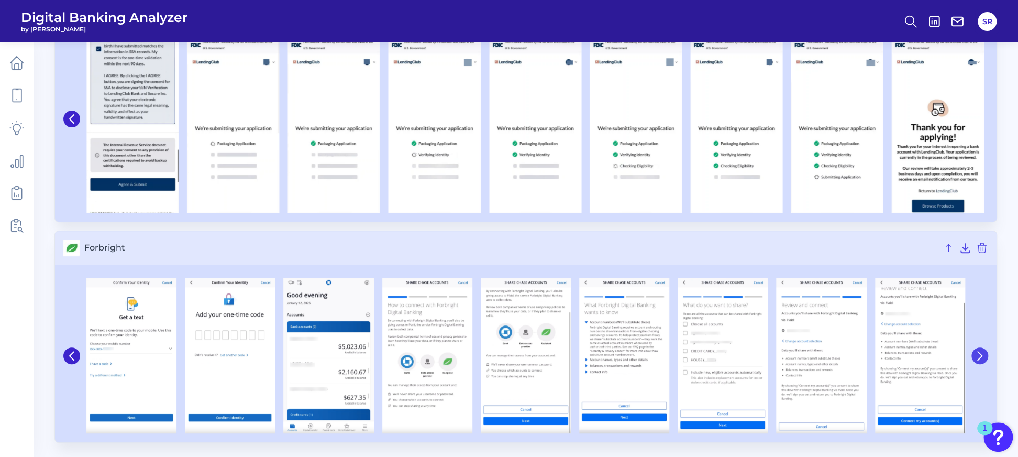
click at [978, 355] on icon at bounding box center [979, 355] width 9 height 9
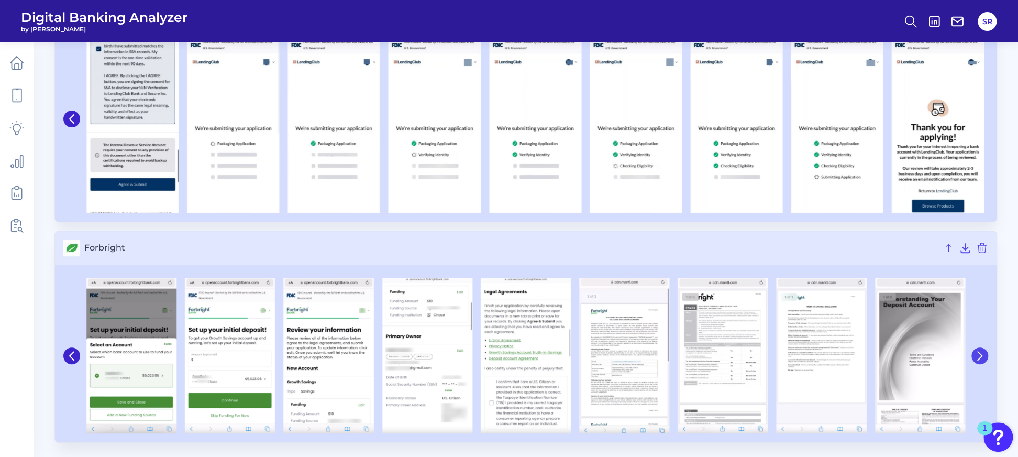
click at [978, 355] on icon at bounding box center [979, 355] width 9 height 9
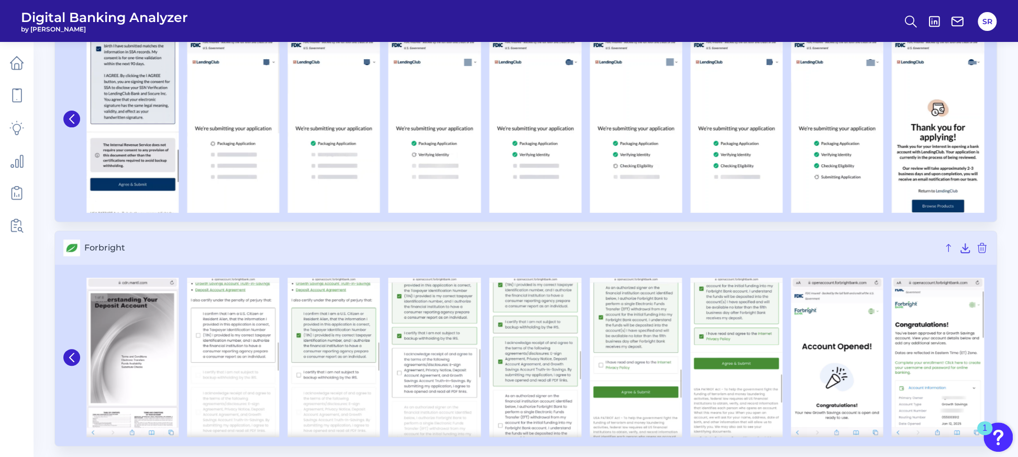
click at [978, 355] on img at bounding box center [938, 357] width 92 height 159
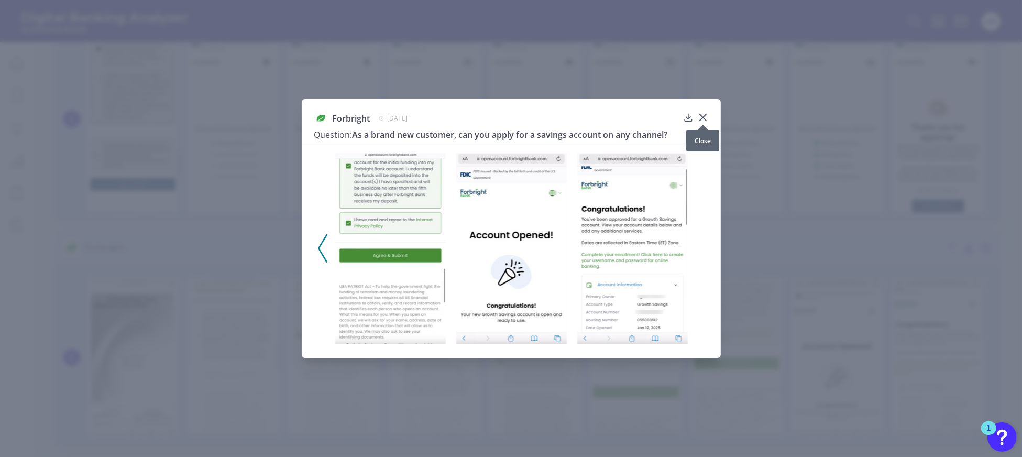
click at [700, 113] on icon at bounding box center [703, 117] width 10 height 10
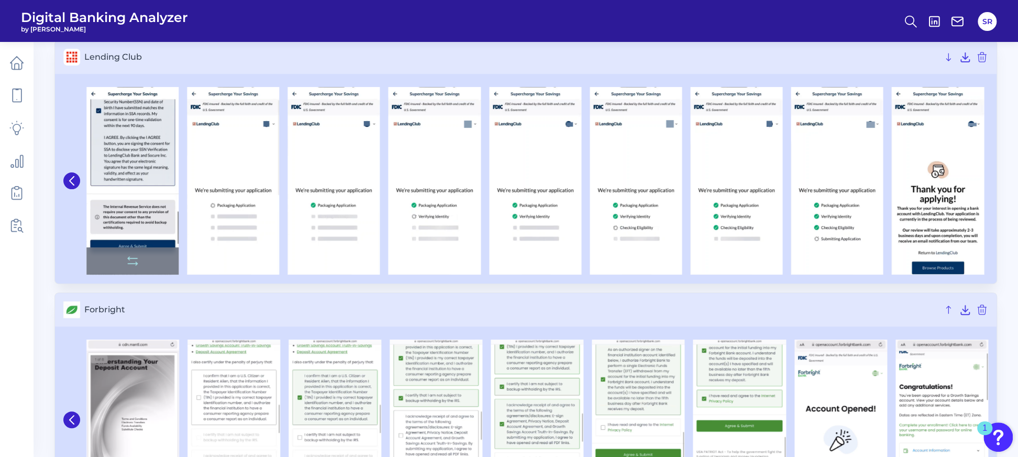
scroll to position [0, 0]
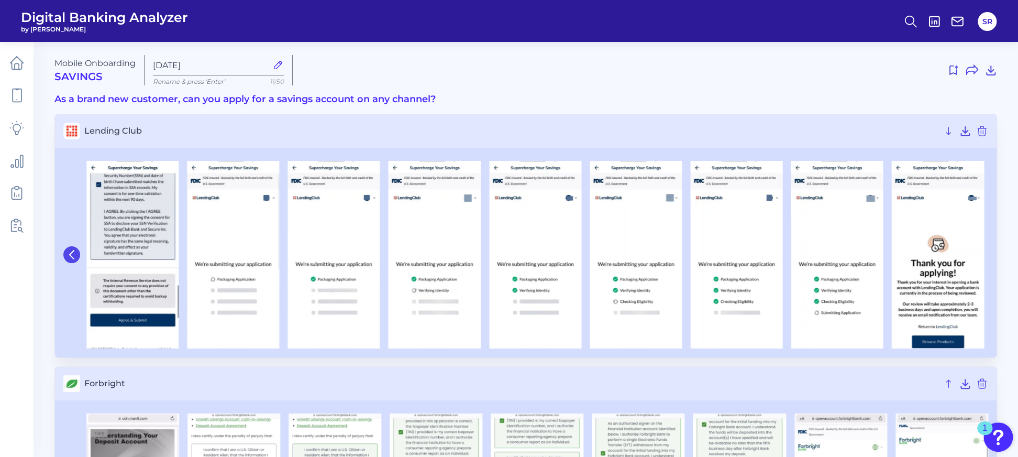
click at [71, 253] on icon at bounding box center [71, 254] width 9 height 9
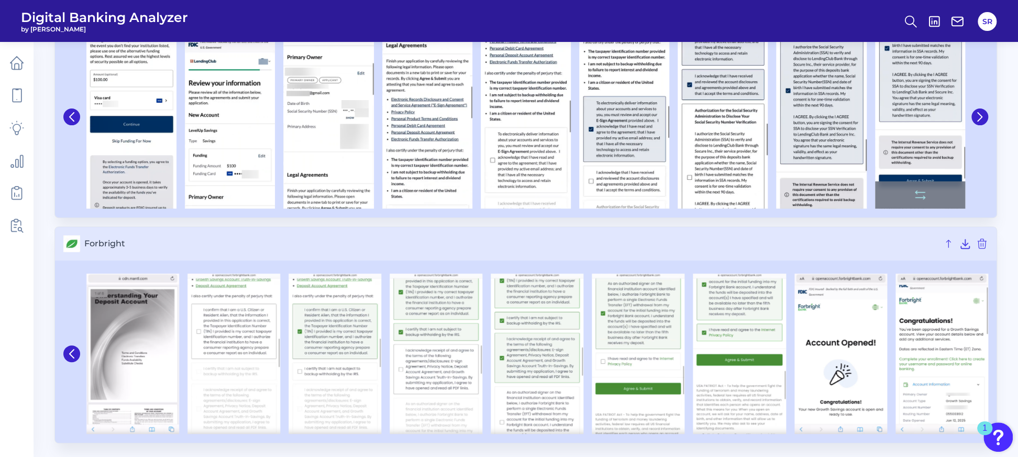
scroll to position [136, 0]
click at [73, 112] on icon at bounding box center [71, 116] width 9 height 9
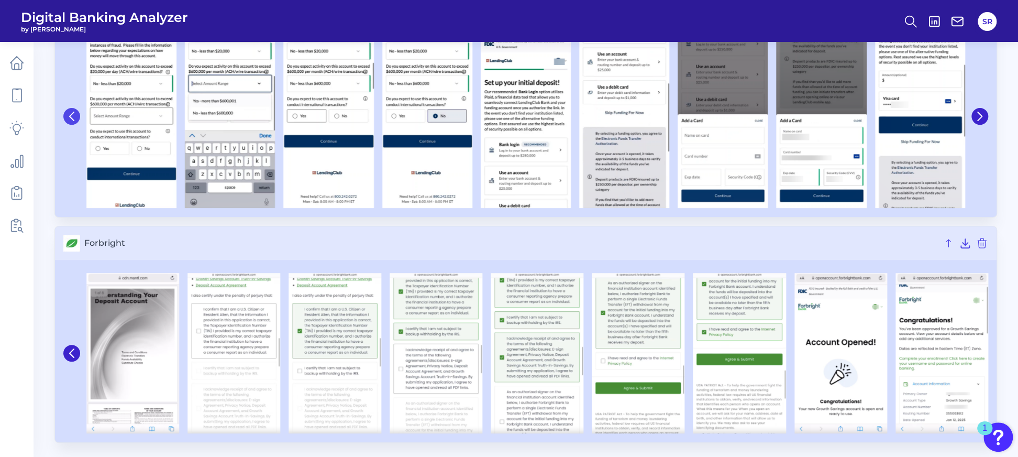
click at [73, 112] on icon at bounding box center [71, 116] width 9 height 9
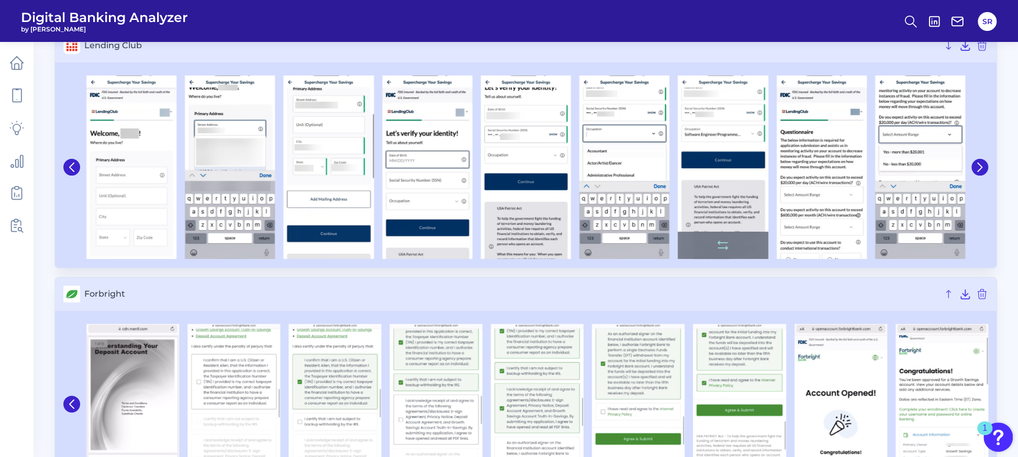
scroll to position [67, 0]
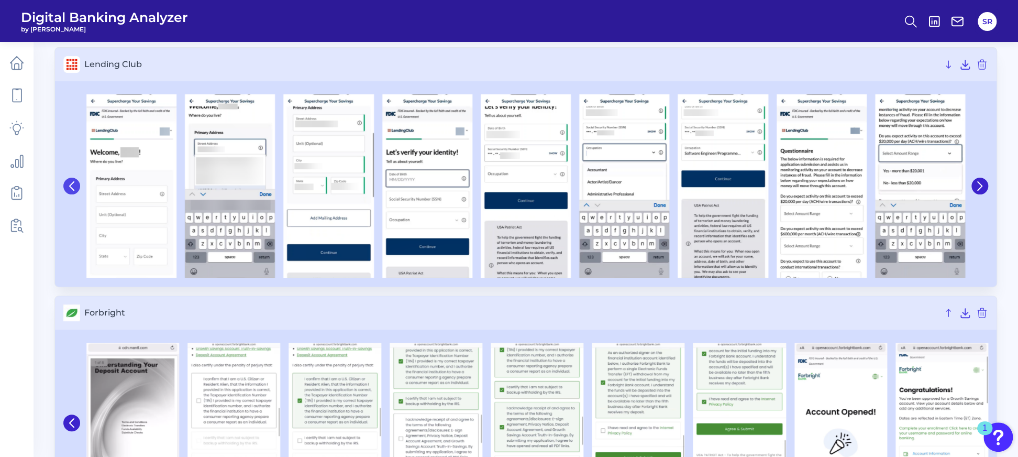
click at [73, 185] on icon at bounding box center [71, 185] width 9 height 9
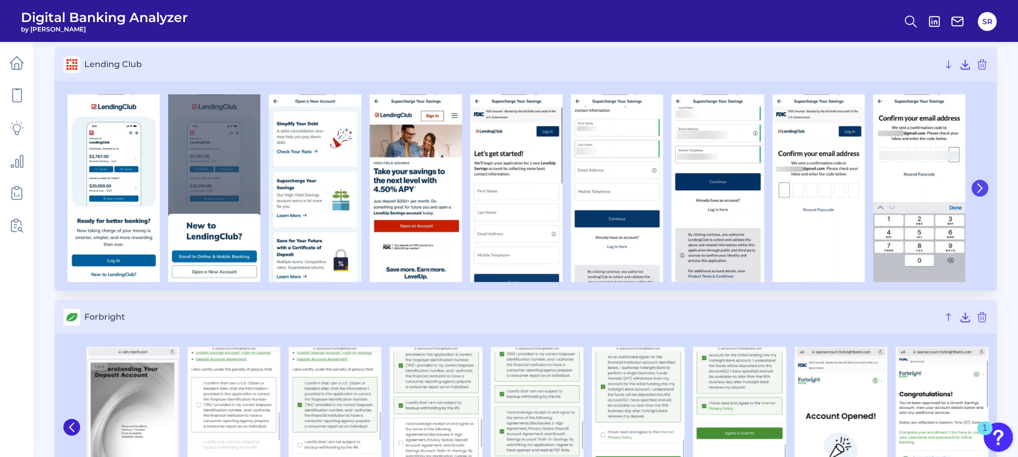
click at [979, 190] on icon at bounding box center [980, 188] width 4 height 8
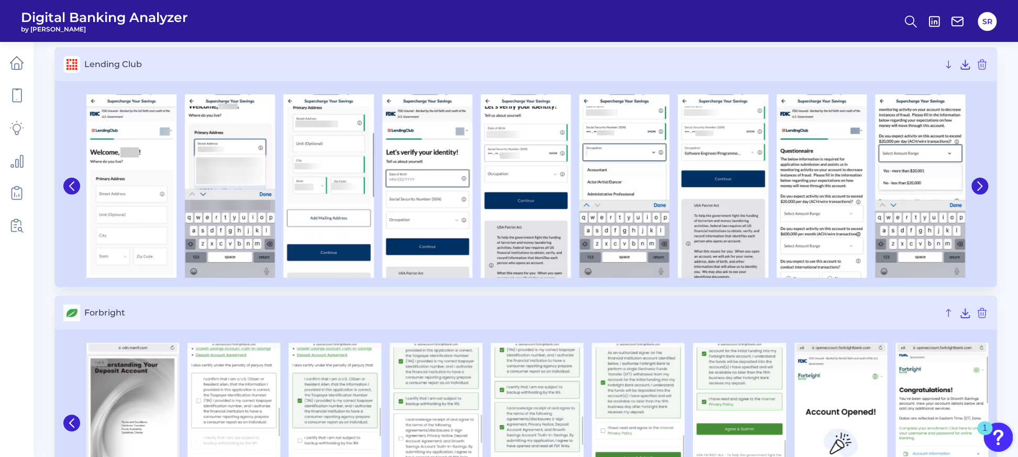
scroll to position [136, 0]
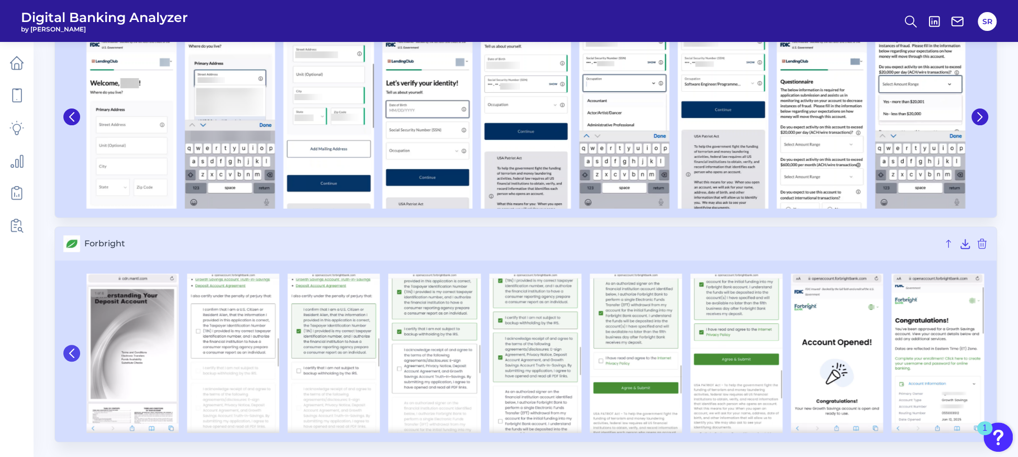
click at [73, 356] on icon at bounding box center [72, 353] width 4 height 8
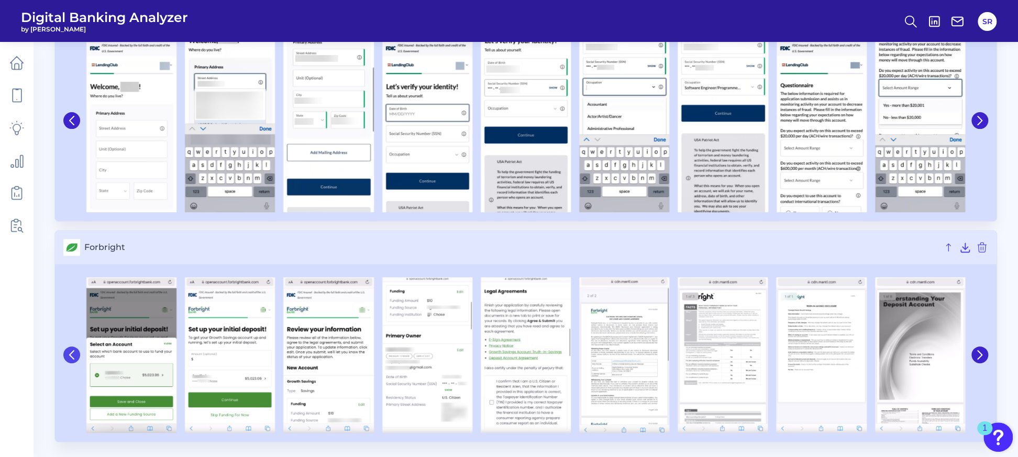
click at [73, 356] on icon at bounding box center [71, 354] width 9 height 9
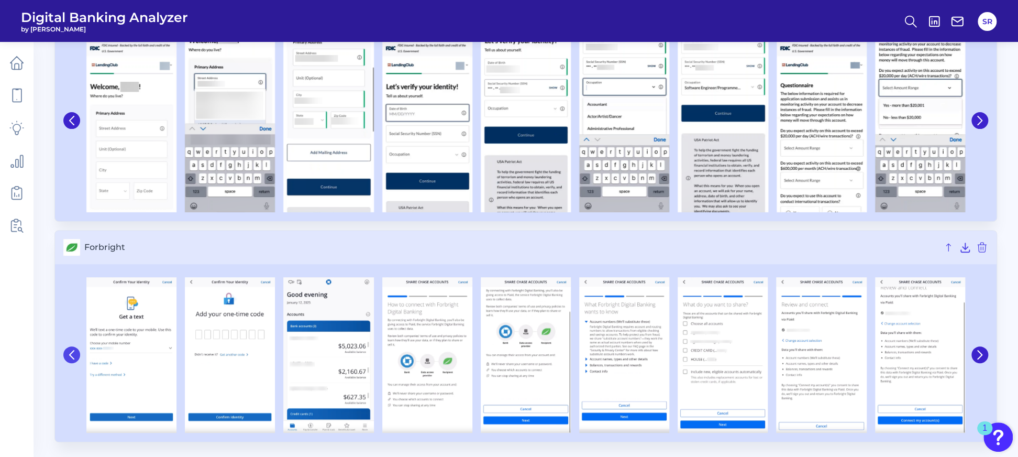
click at [73, 356] on icon at bounding box center [71, 354] width 9 height 9
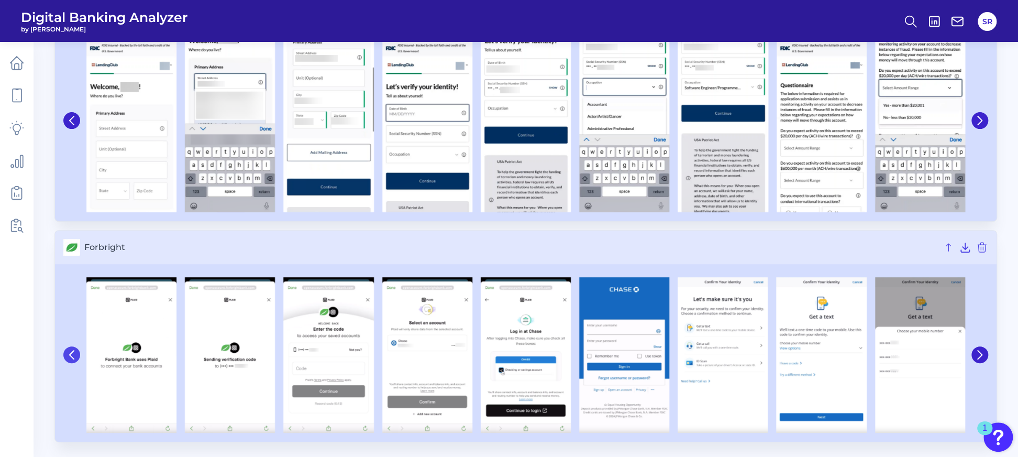
click at [73, 356] on icon at bounding box center [71, 354] width 9 height 9
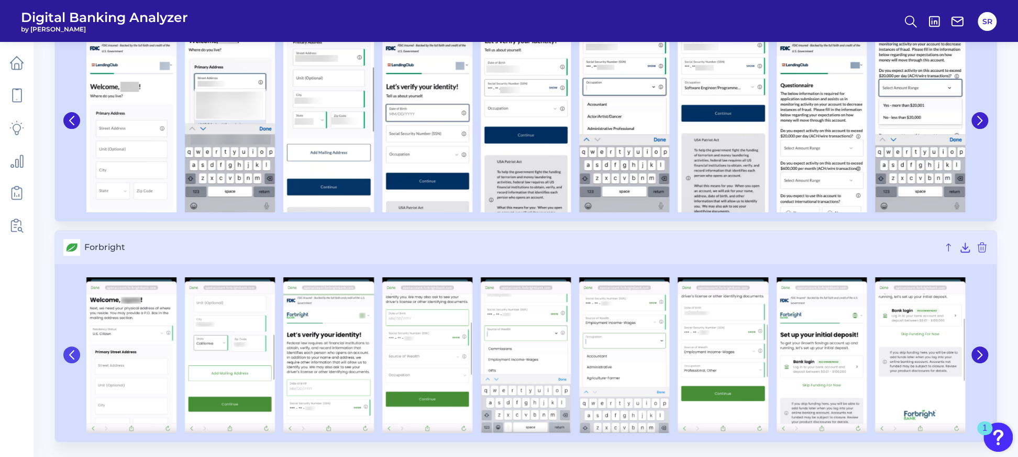
click at [73, 356] on icon at bounding box center [71, 354] width 9 height 9
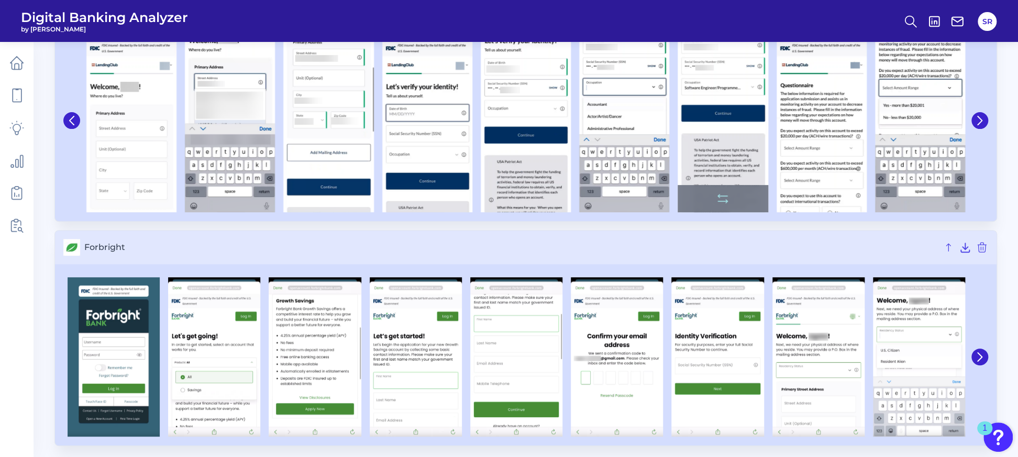
scroll to position [62, 0]
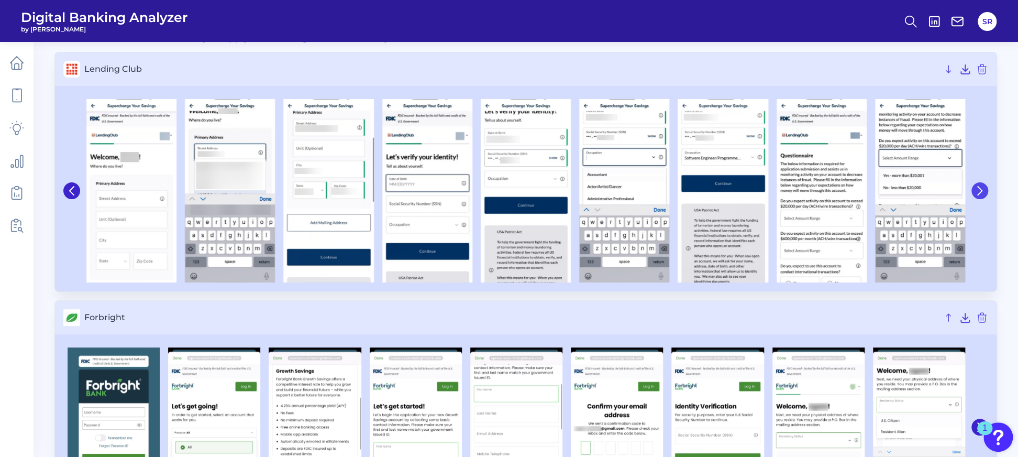
click at [980, 187] on icon at bounding box center [980, 190] width 4 height 8
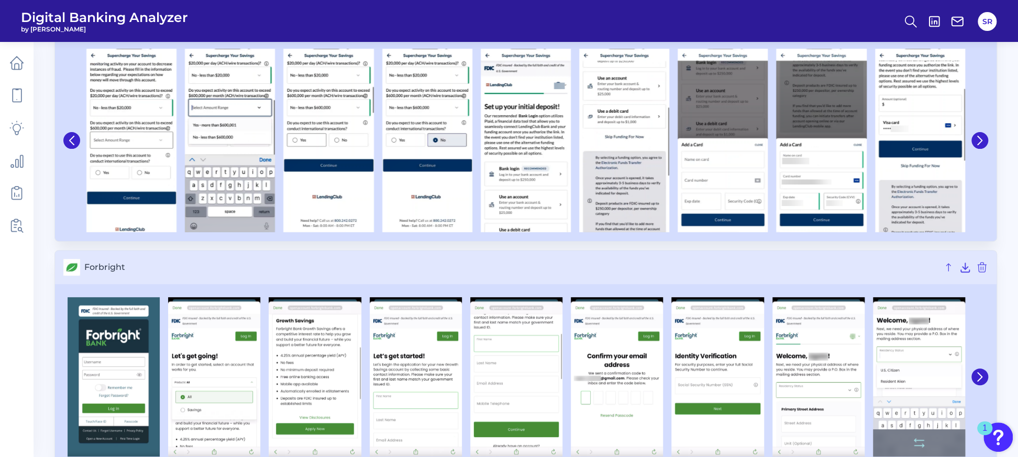
scroll to position [132, 0]
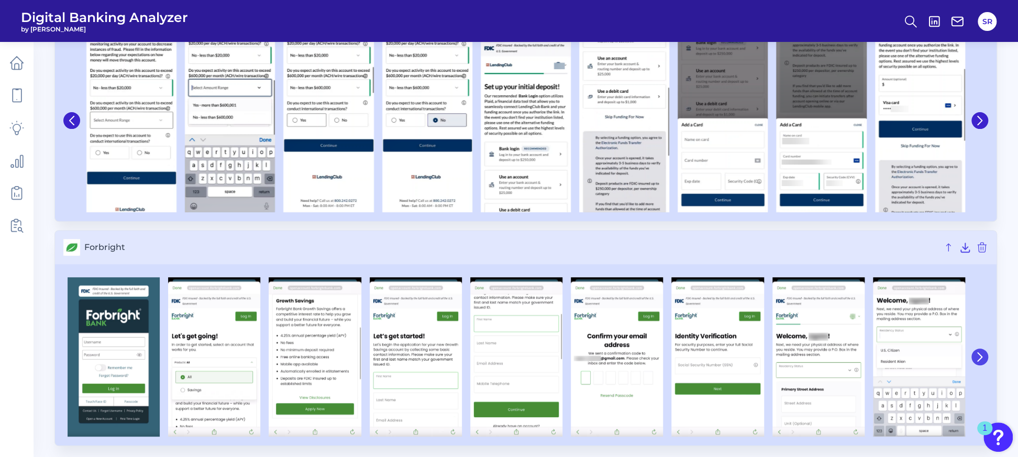
click at [980, 356] on icon at bounding box center [980, 356] width 4 height 8
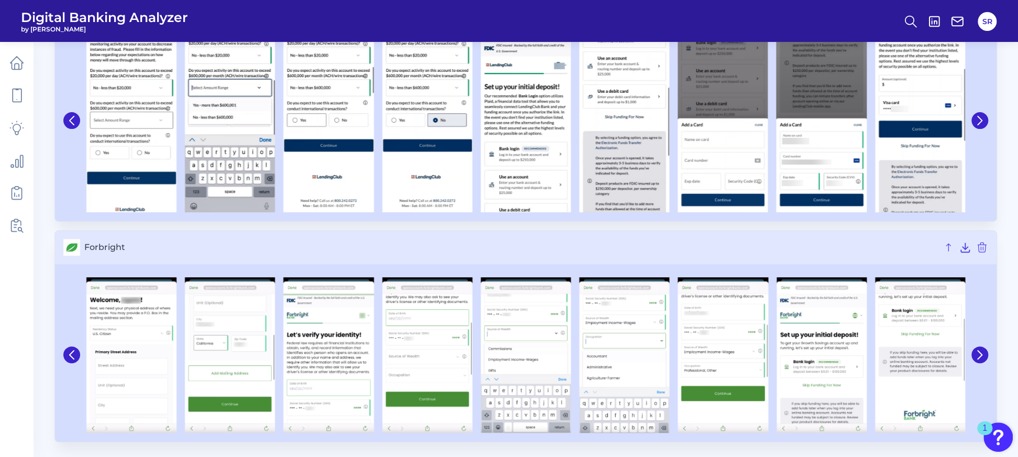
scroll to position [62, 0]
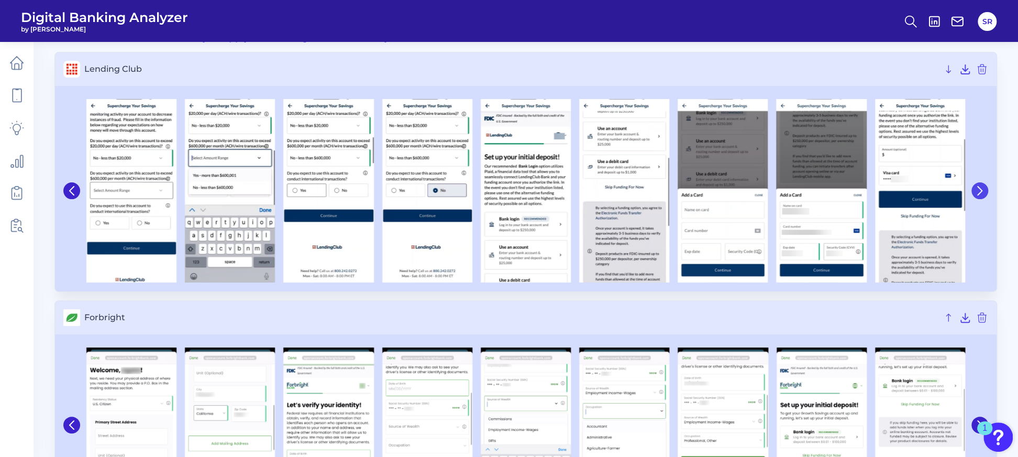
click at [985, 194] on button at bounding box center [979, 190] width 17 height 17
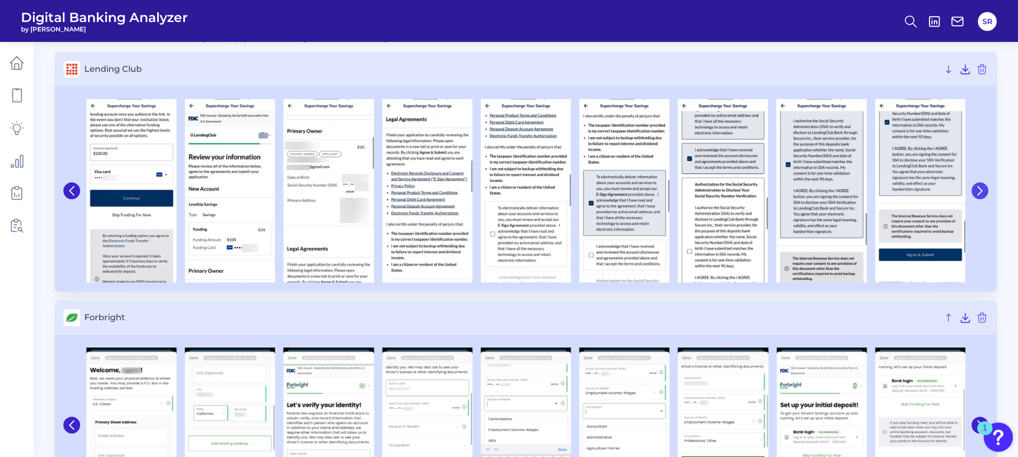
click at [985, 194] on button at bounding box center [979, 190] width 17 height 17
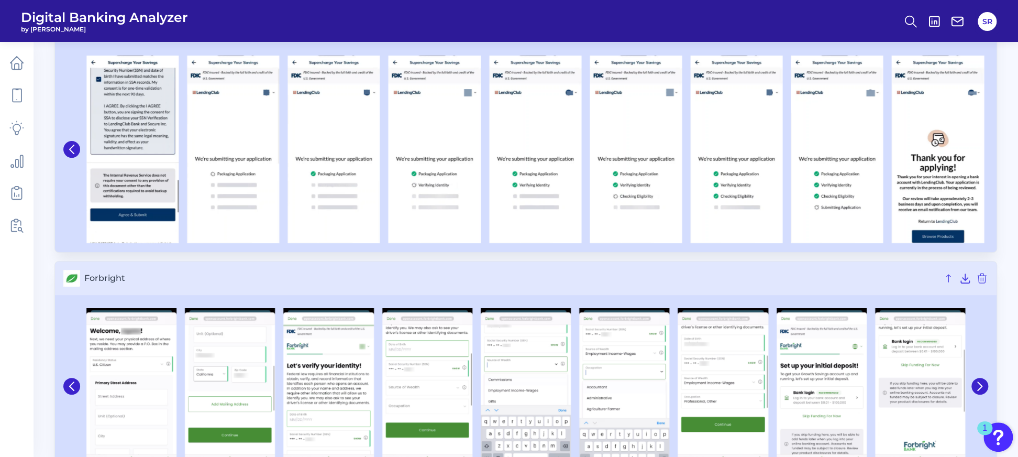
scroll to position [136, 0]
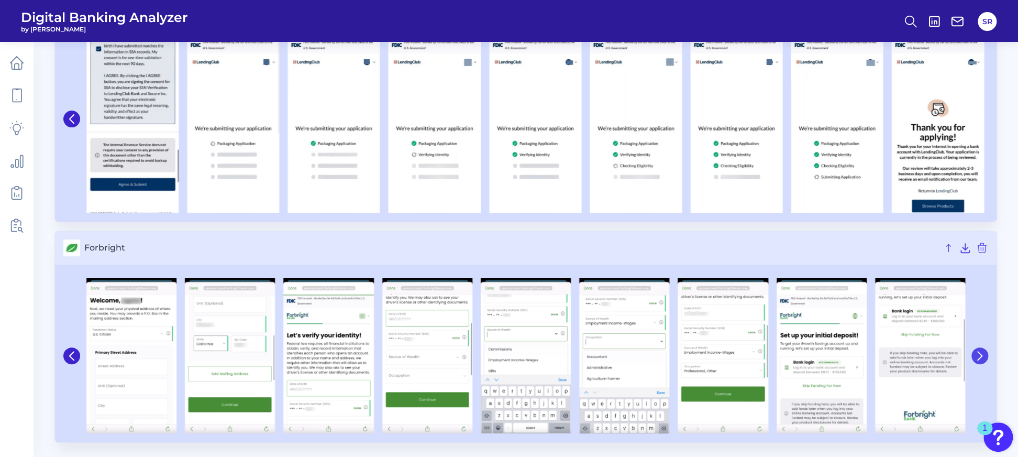
click at [978, 351] on icon at bounding box center [979, 355] width 9 height 9
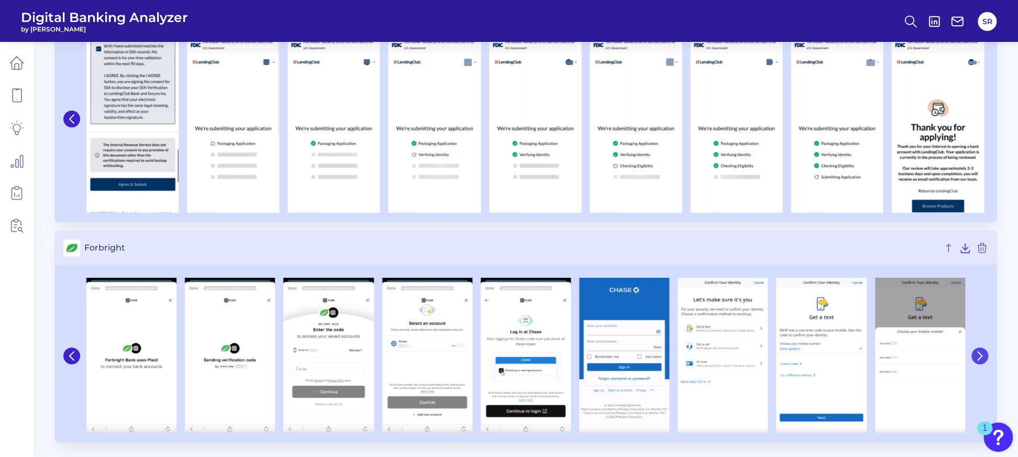
click at [978, 351] on icon at bounding box center [979, 355] width 9 height 9
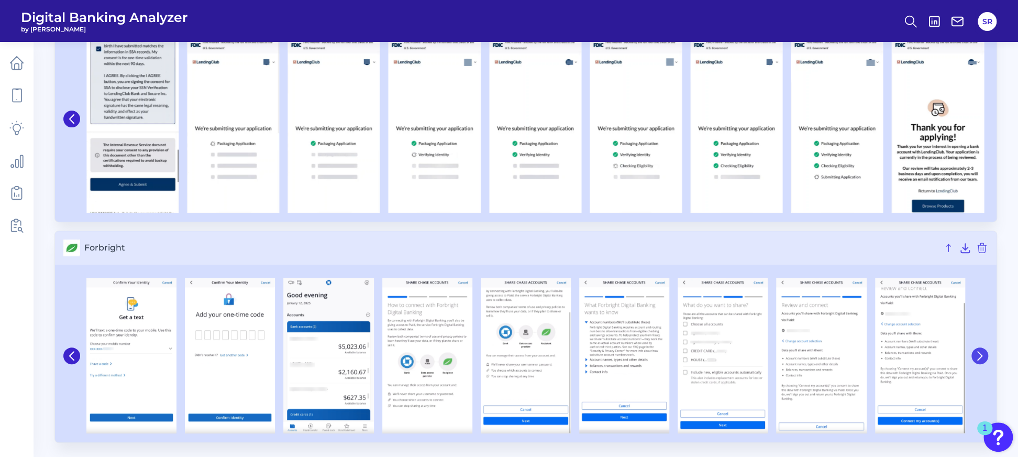
click at [978, 351] on icon at bounding box center [979, 355] width 9 height 9
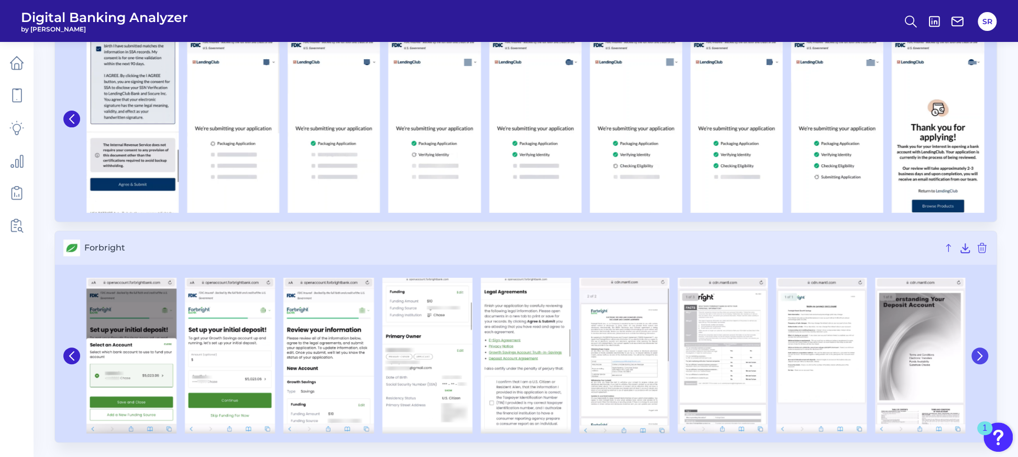
click at [978, 351] on icon at bounding box center [979, 355] width 9 height 9
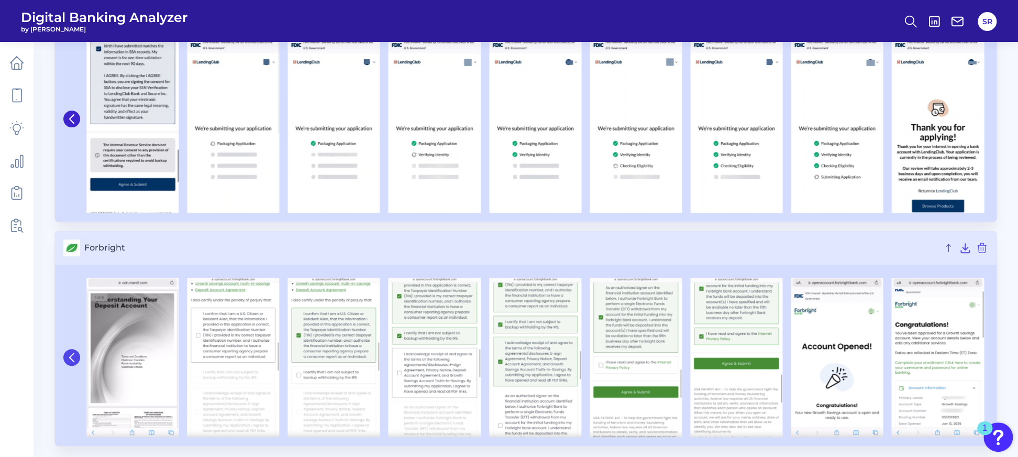
click at [73, 361] on button at bounding box center [71, 357] width 17 height 17
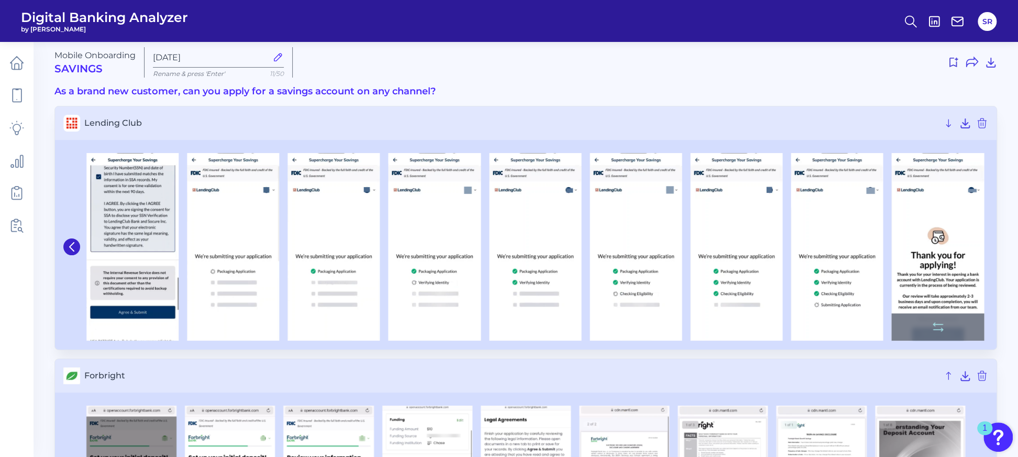
scroll to position [0, 0]
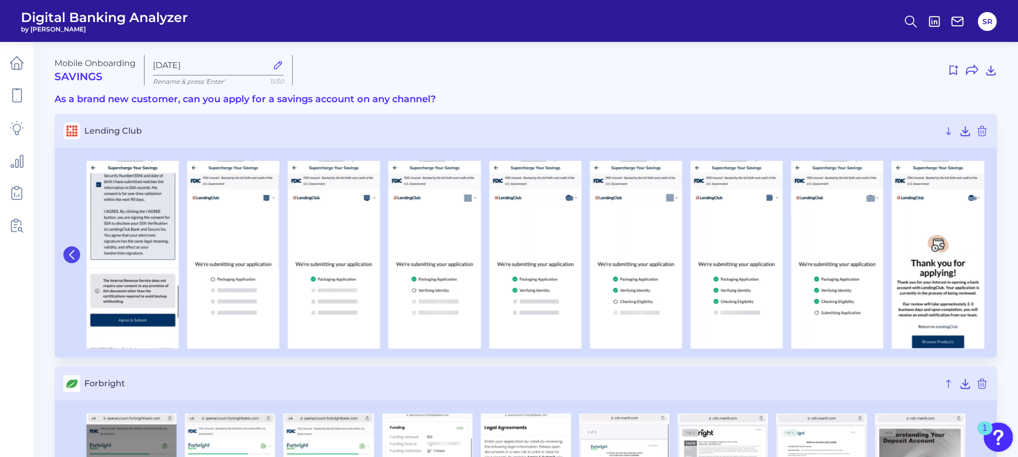
click at [75, 258] on icon at bounding box center [71, 254] width 9 height 9
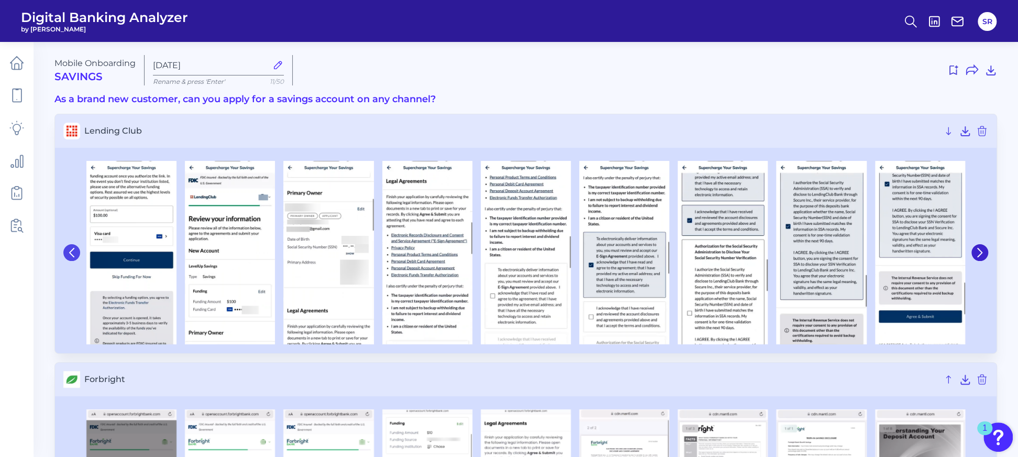
click at [72, 251] on icon at bounding box center [71, 252] width 9 height 9
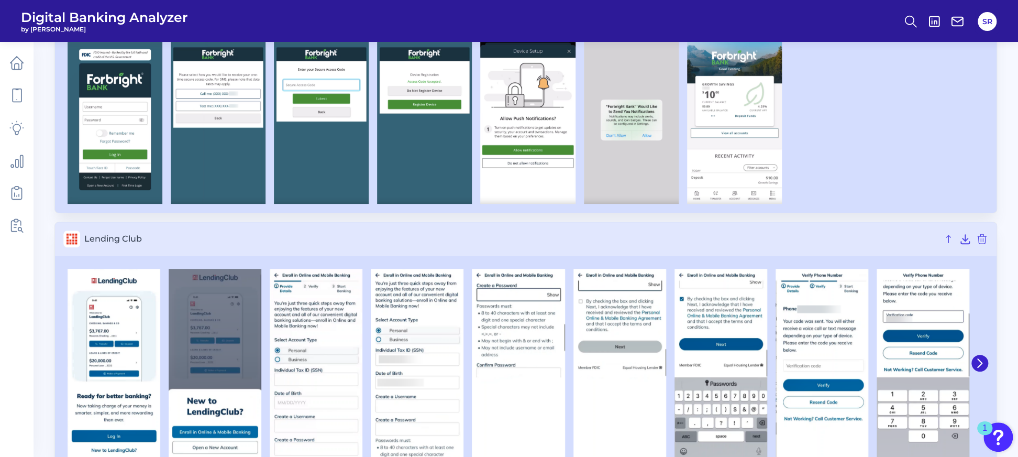
scroll to position [139, 0]
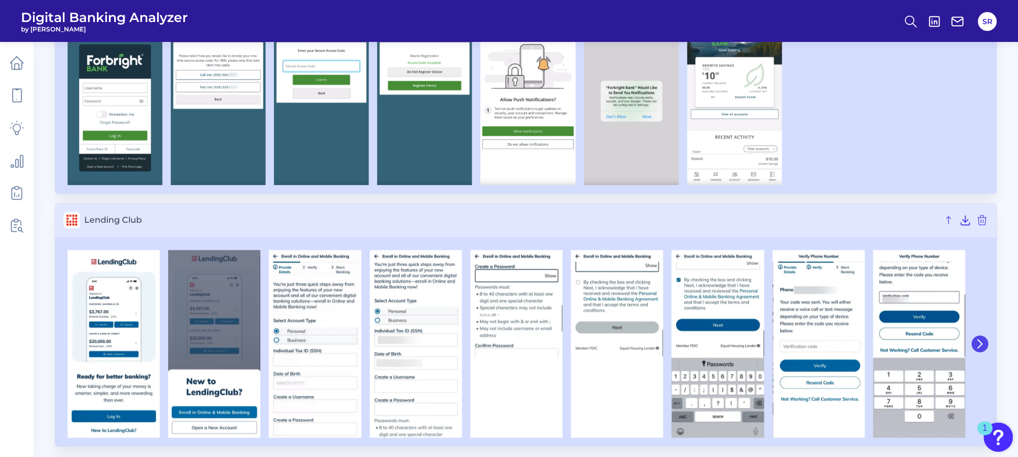
click at [981, 340] on icon at bounding box center [979, 343] width 9 height 9
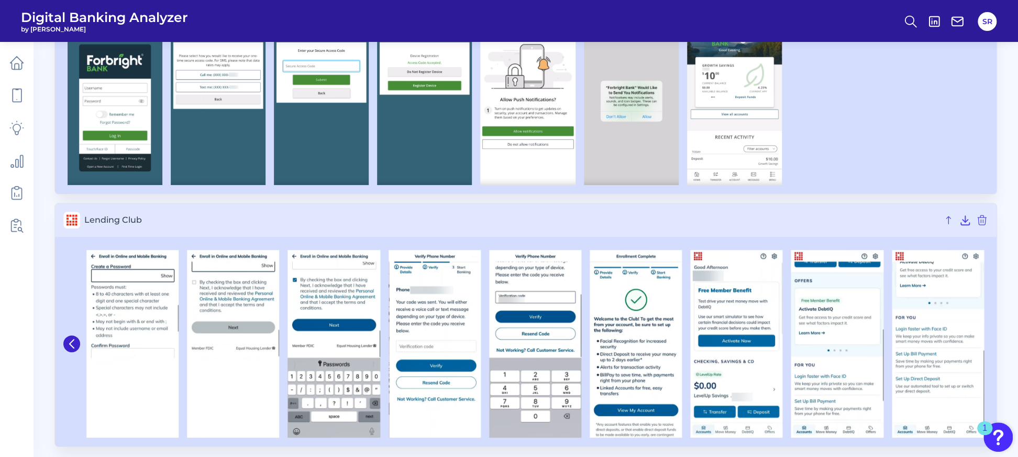
click at [981, 340] on img at bounding box center [938, 343] width 92 height 187
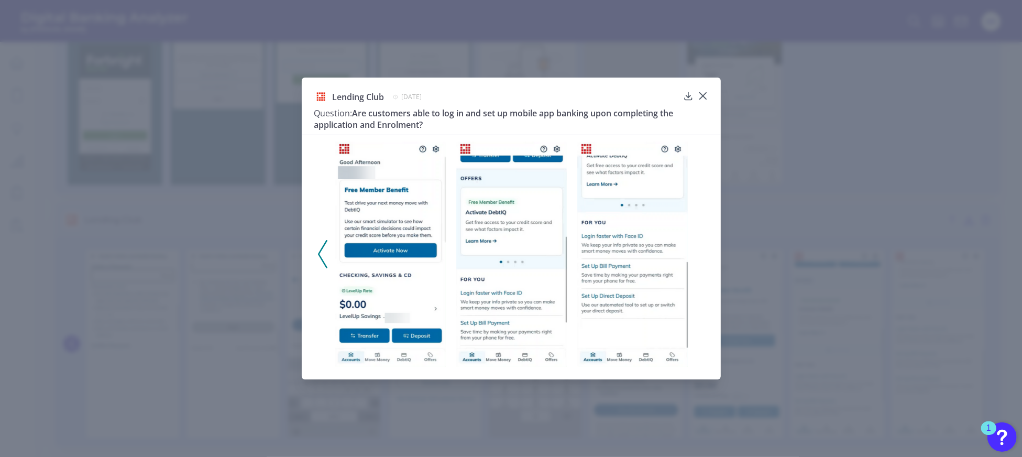
click at [695, 94] on div "Lending Club [DATE] Question: Are customers able to log in and set up mobile ap…" at bounding box center [511, 112] width 394 height 45
click at [704, 97] on icon at bounding box center [703, 96] width 10 height 10
